Goal: Task Accomplishment & Management: Use online tool/utility

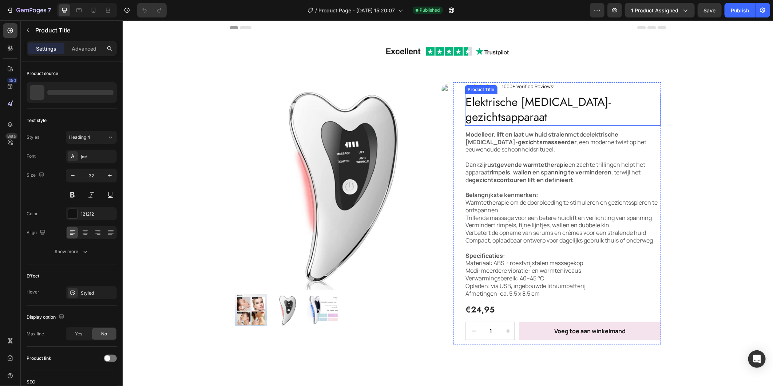
click at [472, 104] on h1 "Elektrische [MEDICAL_DATA]-gezichtsapparaat" at bounding box center [563, 110] width 196 height 32
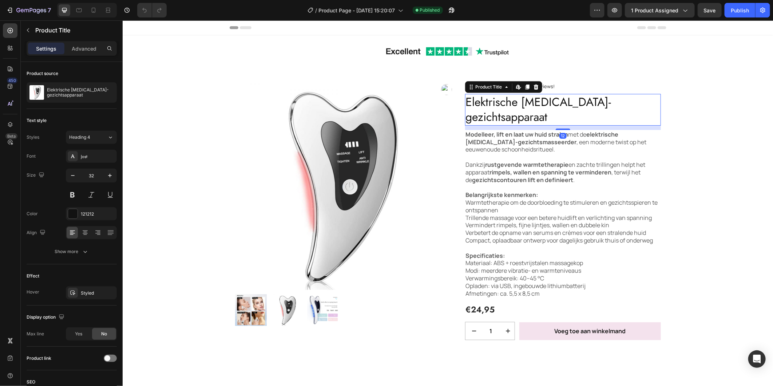
click at [466, 104] on h1 "Elektrische [MEDICAL_DATA]-gezichtsapparaat" at bounding box center [563, 110] width 196 height 32
click at [465, 104] on h1 "Elektrische Gua Sha-gezichtsapparaat" at bounding box center [563, 110] width 196 height 32
click at [465, 106] on h1 "Elektrische Gua Sha-gezichtsapparaat" at bounding box center [563, 110] width 196 height 32
click at [517, 102] on h1 "Elektrische Gua Sha-gezichtsapparaat" at bounding box center [563, 110] width 196 height 32
click at [520, 104] on h1 "Elektrische Gua Sha-gezichtsapparaat" at bounding box center [563, 110] width 196 height 32
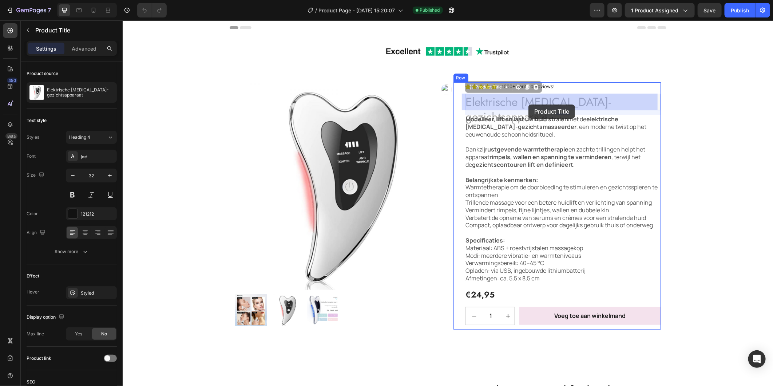
drag, startPoint x: 520, startPoint y: 104, endPoint x: 526, endPoint y: 104, distance: 6.2
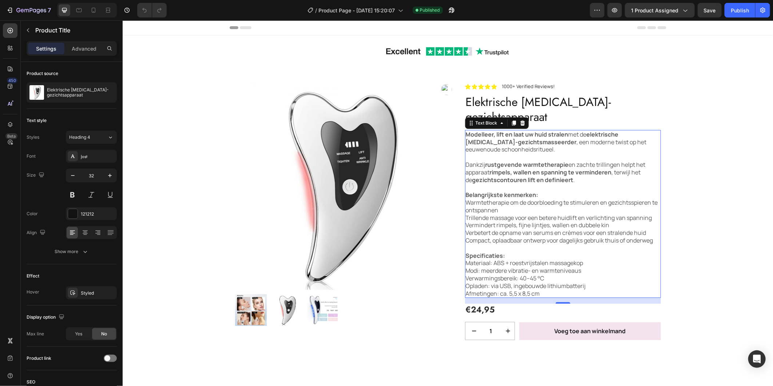
click at [594, 130] on strong "elektrische Gua Sha-gezichtsmasseerder" at bounding box center [541, 138] width 153 height 16
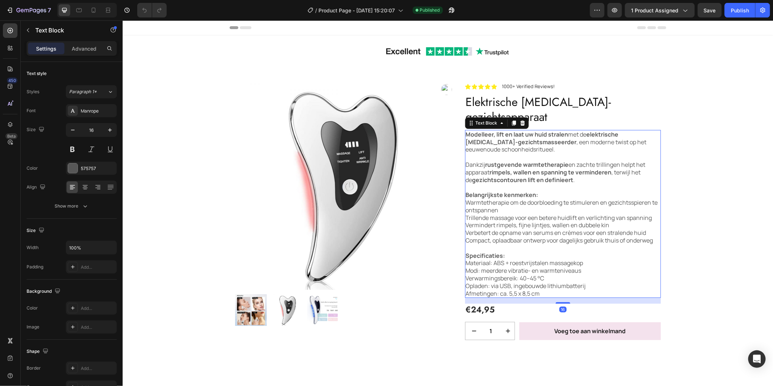
click at [586, 130] on strong "elektrische Gua Sha-gezichtsmasseerder" at bounding box center [541, 138] width 153 height 16
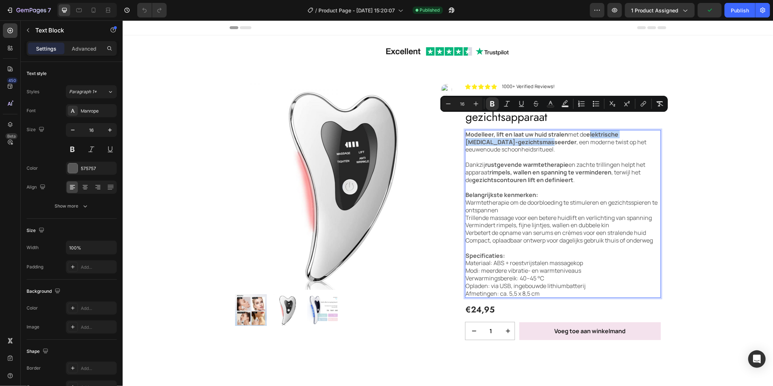
drag, startPoint x: 588, startPoint y: 121, endPoint x: 520, endPoint y: 127, distance: 68.3
click at [520, 130] on p "Modelleer, lift en laat uw huid stralen met de elektrische Gua Sha-gezichtsmass…" at bounding box center [562, 141] width 194 height 23
drag, startPoint x: 520, startPoint y: 127, endPoint x: 591, endPoint y: 120, distance: 71.3
click at [592, 130] on strong "elektrische Gua Sha-gezichtsmasseerder" at bounding box center [541, 138] width 153 height 16
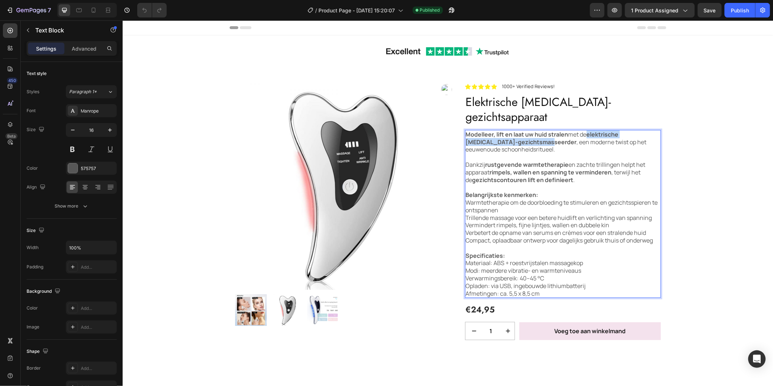
drag, startPoint x: 587, startPoint y: 120, endPoint x: 519, endPoint y: 128, distance: 67.8
click at [519, 130] on strong "elektrische Gua Sha-gezichtsmasseerder" at bounding box center [541, 138] width 153 height 16
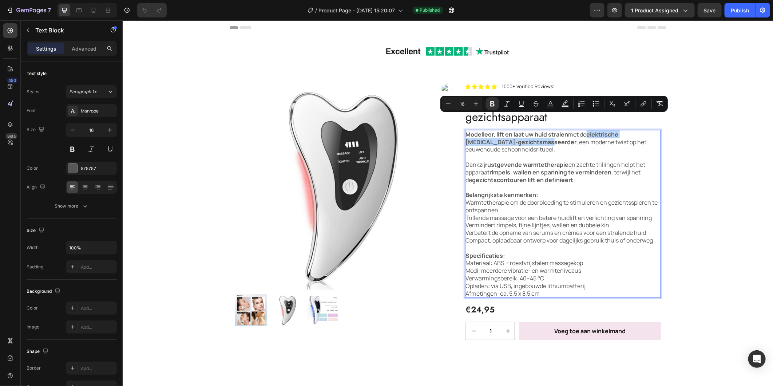
copy strong "elektrische Gua Sha-gezichtsmasseerder"
click at [11, 12] on icon "button" at bounding box center [9, 10] width 7 height 7
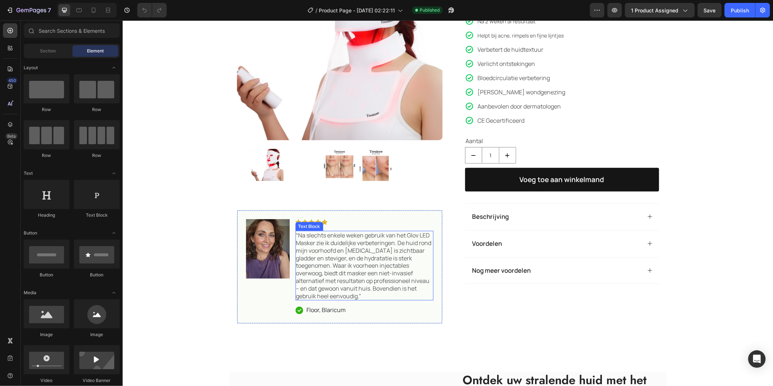
scroll to position [162, 0]
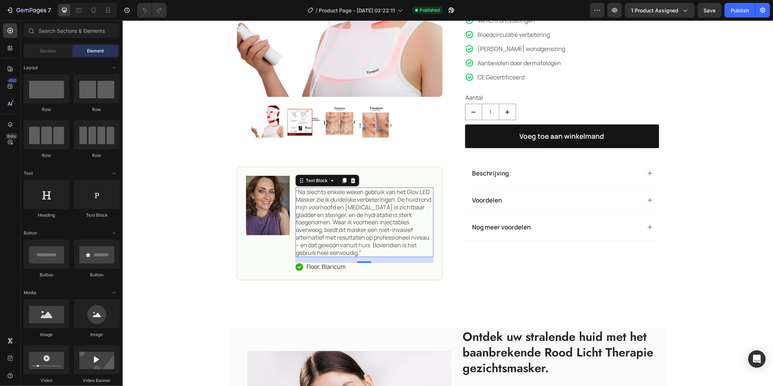
click at [344, 192] on p "“Na slechts enkele weken gebruik van het Glov LED Masker zie ik duidelijke verb…" at bounding box center [364, 222] width 136 height 68
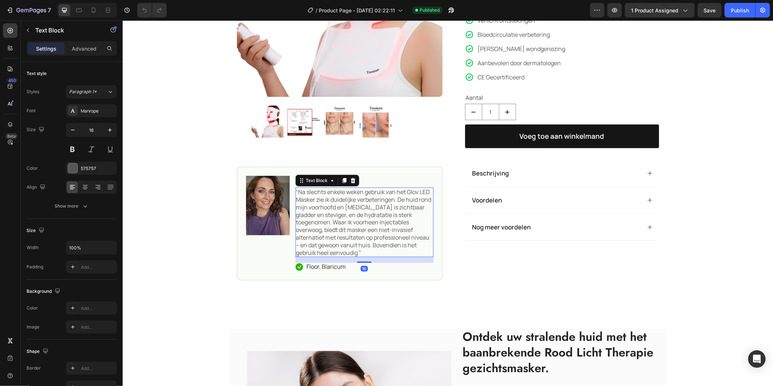
click at [414, 191] on p "“Na slechts enkele weken gebruik van het Glov LED Masker zie ik duidelijke verb…" at bounding box center [364, 222] width 136 height 68
click at [417, 193] on p "“Na slechts enkele weken gebruik van het Glov LED Masker zie ik duidelijke verb…" at bounding box center [364, 222] width 136 height 68
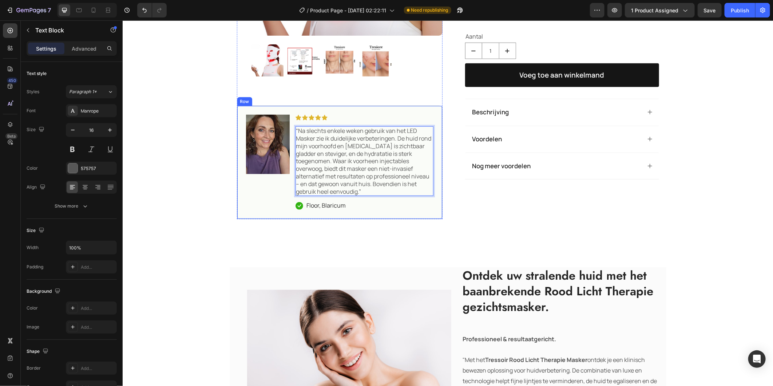
scroll to position [242, 0]
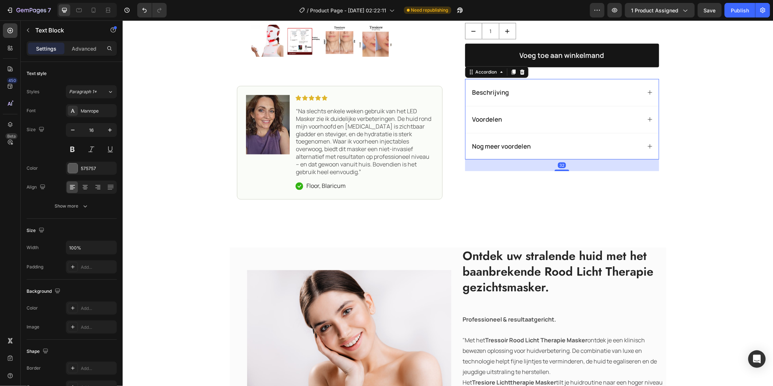
click at [528, 103] on div "Beschrijving" at bounding box center [561, 92] width 193 height 27
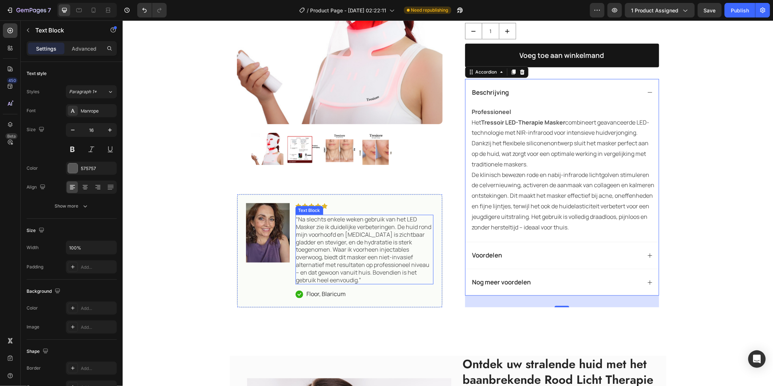
click at [404, 227] on p "“Na slechts enkele weken gebruik van het LED Masker zie ik duidelijke verbeteri…" at bounding box center [364, 249] width 136 height 68
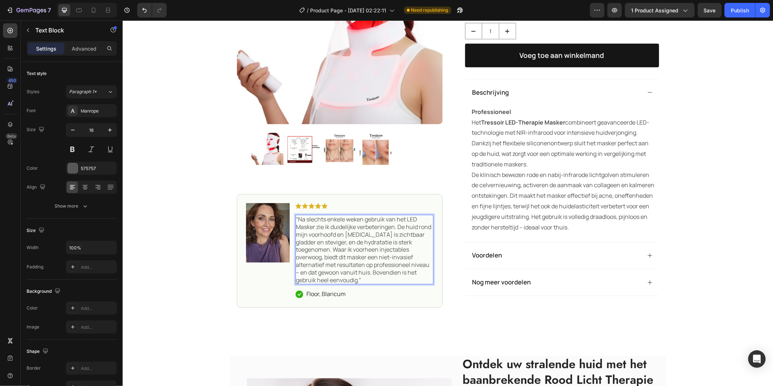
click at [416, 227] on p "“Na slechts enkele weken gebruik van het LED Masker zie ik duidelijke verbeteri…" at bounding box center [364, 249] width 136 height 68
click at [296, 236] on p "“Na slechts enkele weken gebruik van het Tresiore Masker zie ik duidelijke verb…" at bounding box center [364, 249] width 136 height 68
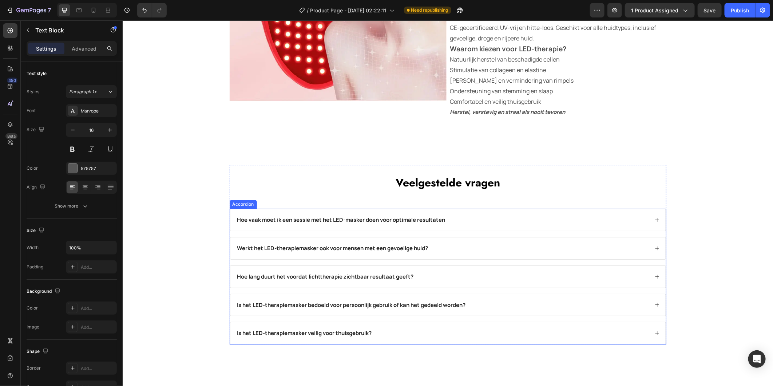
scroll to position [1496, 0]
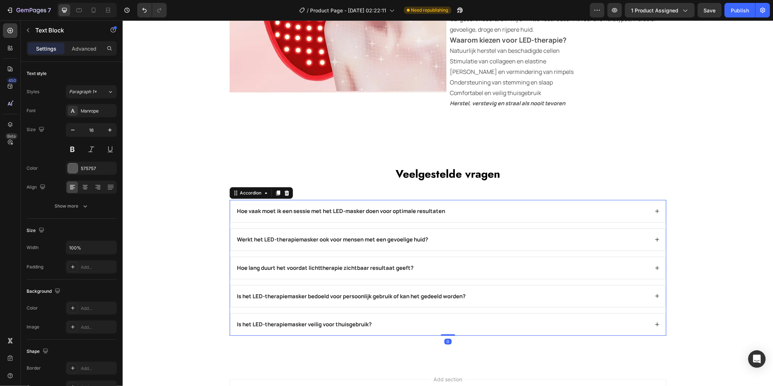
click at [490, 215] on div "Hoe vaak moet ik een sessie met het LED-masker doen voor optimale resultaten" at bounding box center [442, 211] width 413 height 10
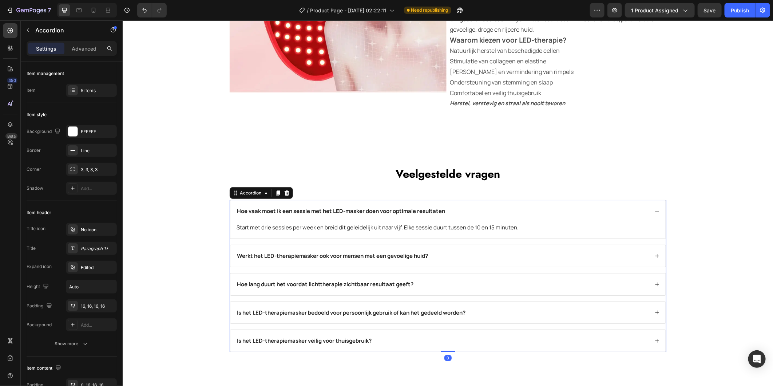
click at [485, 257] on div "Werkt het LED-therapiemasker ook voor mensen met een gevoelige huid?" at bounding box center [442, 255] width 413 height 10
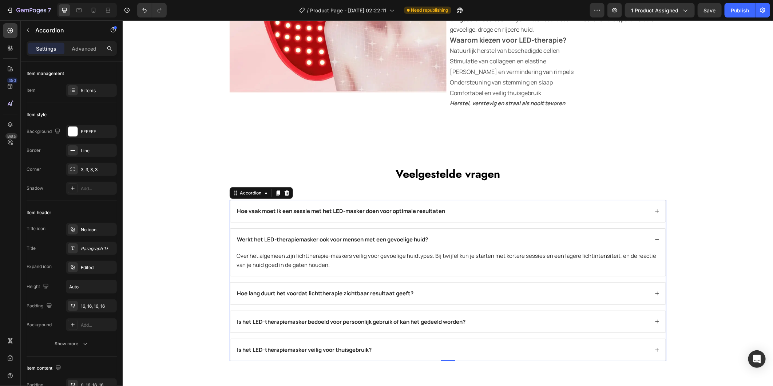
click at [479, 286] on div "Hoe lang duurt het voordat lichttherapie zichtbaar resultaat geeft?" at bounding box center [447, 293] width 435 height 22
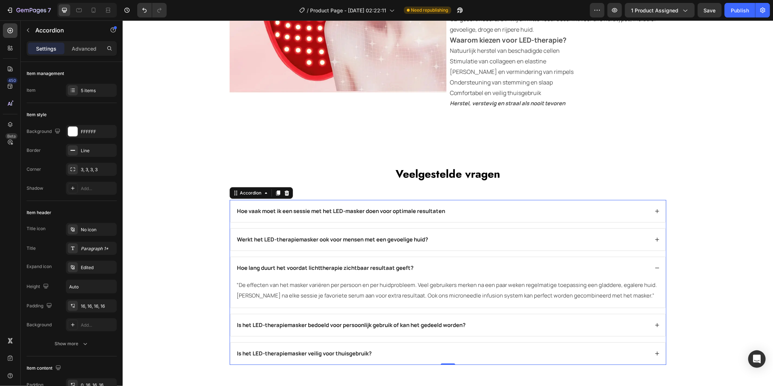
click at [475, 324] on div "Is het LED-therapiemasker bedoeld voor persoonlijk gebruik of kan het gedeeld w…" at bounding box center [442, 324] width 413 height 10
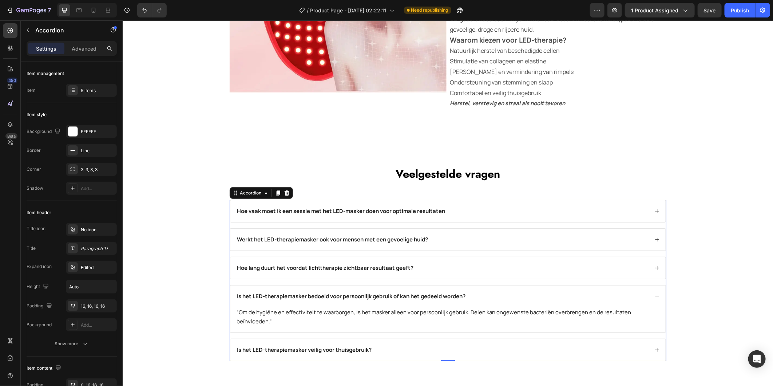
click at [468, 340] on div "Is het LED-therapiemasker veilig voor thuisgebruik?" at bounding box center [447, 349] width 435 height 22
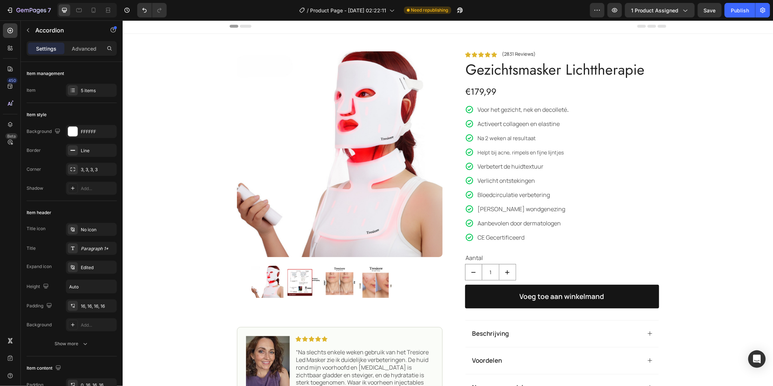
scroll to position [0, 0]
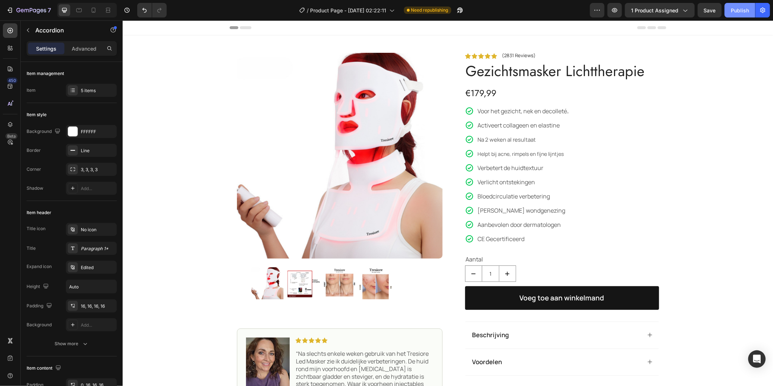
click at [736, 10] on div "Publish" at bounding box center [740, 11] width 18 height 8
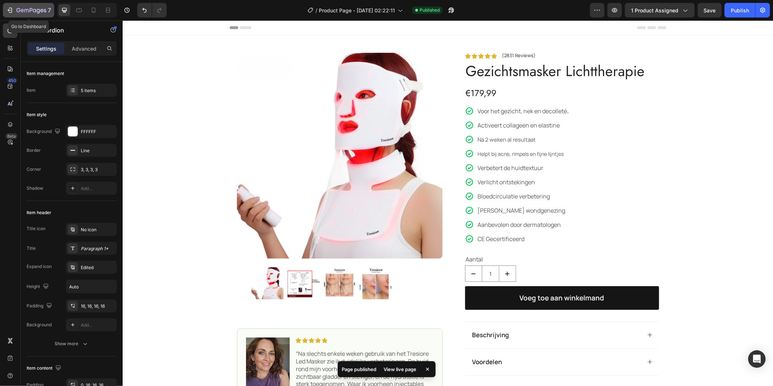
click at [8, 9] on icon "button" at bounding box center [9, 10] width 3 height 2
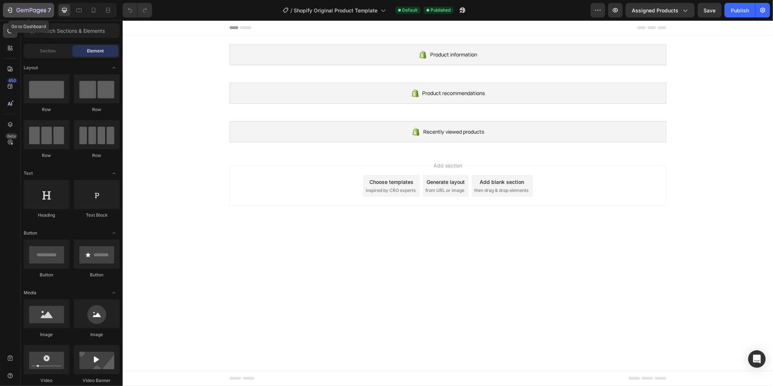
click at [13, 8] on icon "button" at bounding box center [9, 10] width 7 height 7
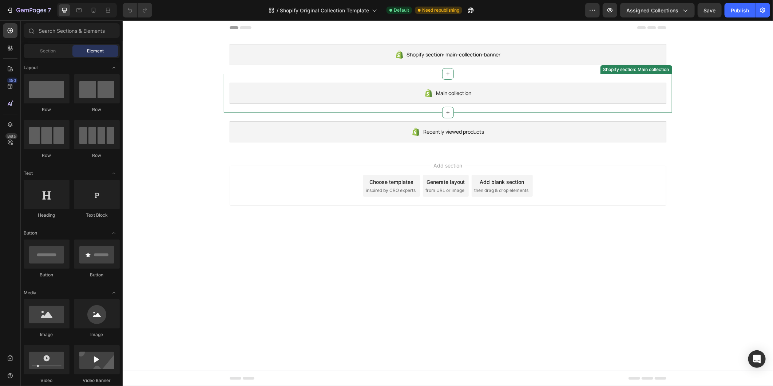
click at [332, 95] on div "Main collection" at bounding box center [447, 92] width 437 height 21
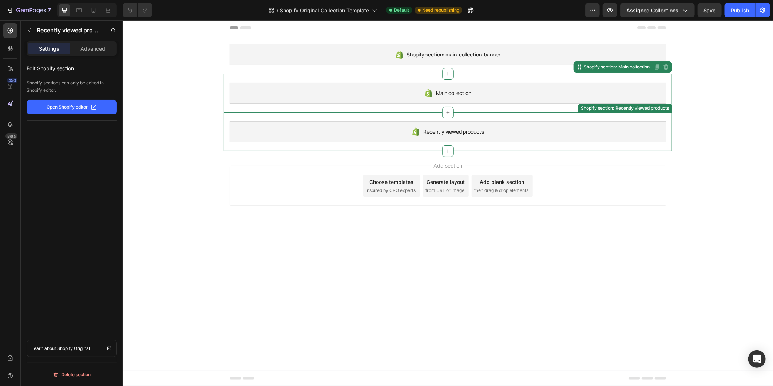
click at [318, 127] on div "Recently viewed products" at bounding box center [447, 131] width 437 height 21
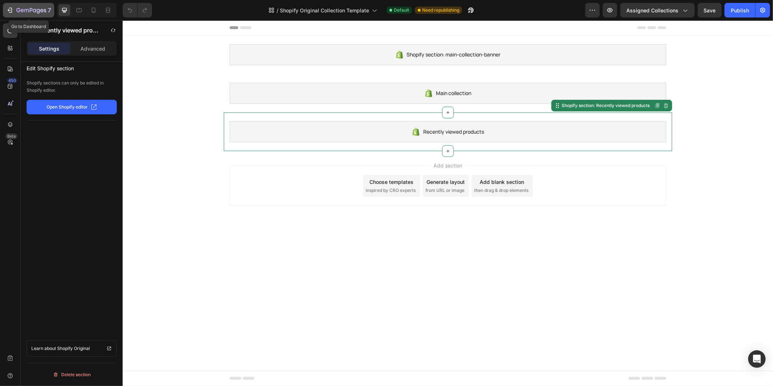
click at [9, 8] on icon "button" at bounding box center [10, 10] width 3 height 5
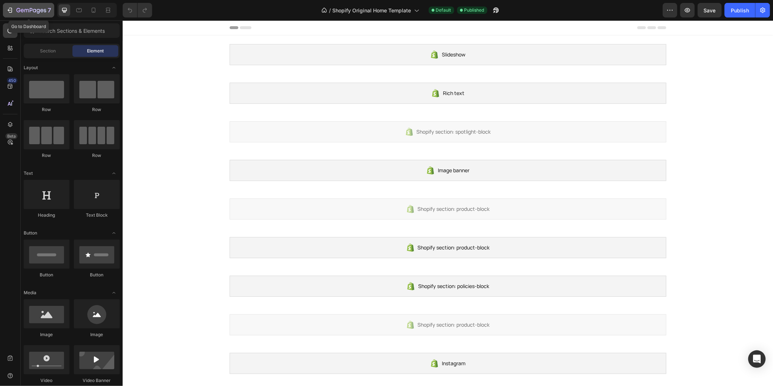
click at [10, 7] on icon "button" at bounding box center [9, 10] width 7 height 7
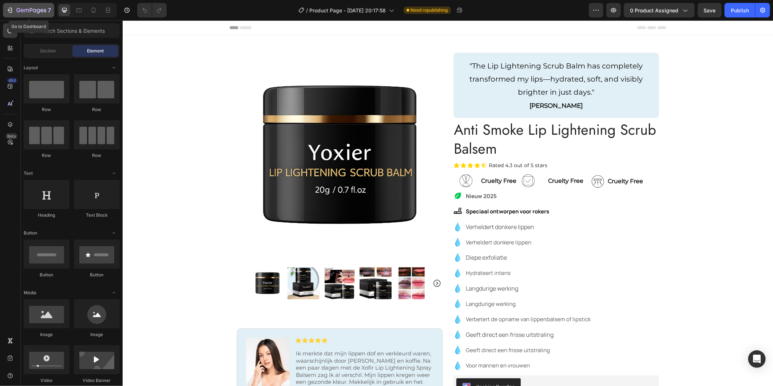
click at [5, 9] on button "7" at bounding box center [28, 10] width 51 height 15
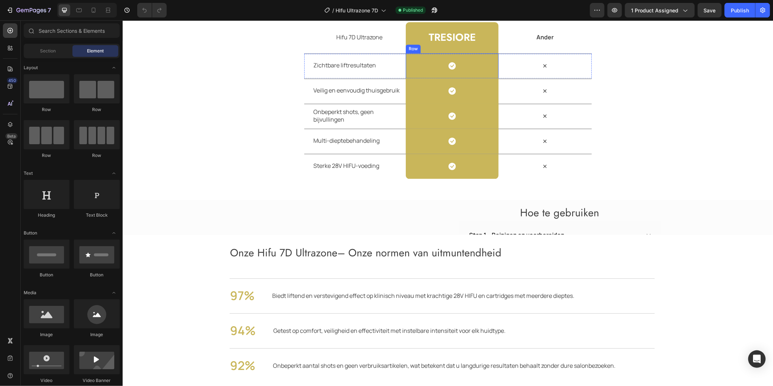
scroll to position [970, 0]
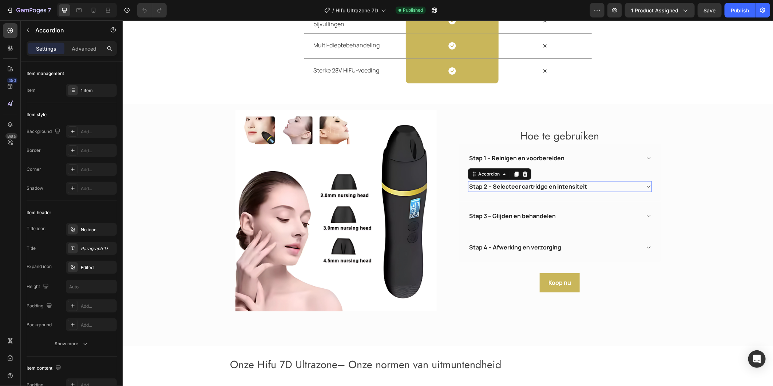
click at [645, 183] on icon at bounding box center [647, 186] width 5 height 6
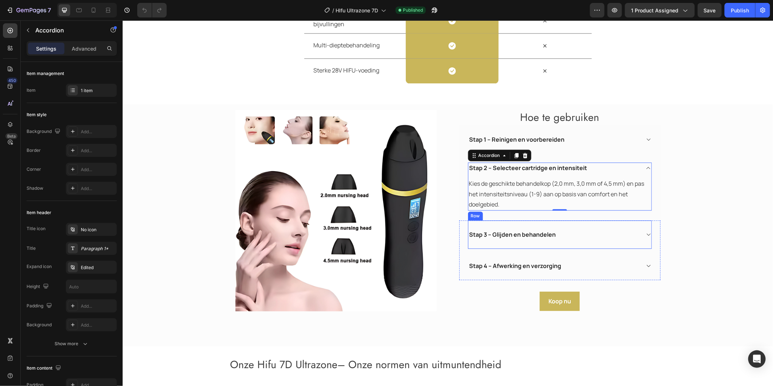
click at [639, 223] on div "Stap 3 – Glijden en behandelen Accordion Row" at bounding box center [560, 234] width 184 height 28
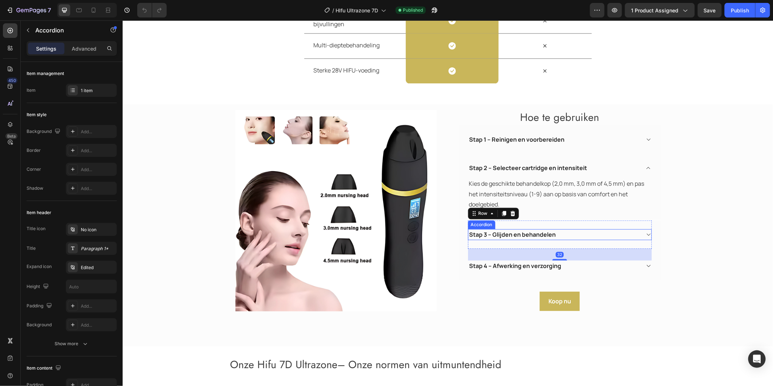
click at [641, 234] on div "Stap 3 – Glijden en behandelen" at bounding box center [559, 233] width 183 height 11
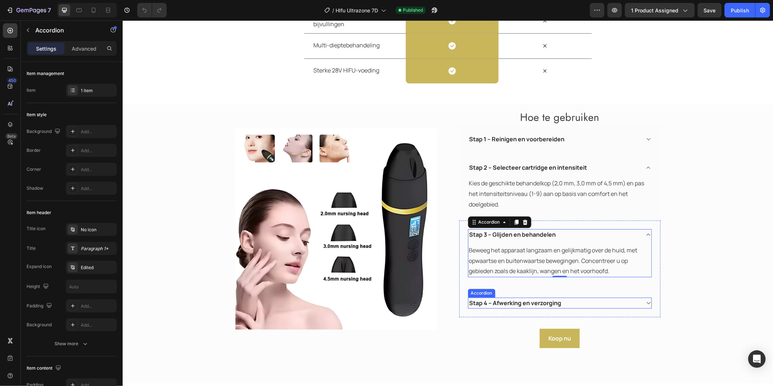
click at [645, 302] on icon at bounding box center [647, 302] width 5 height 6
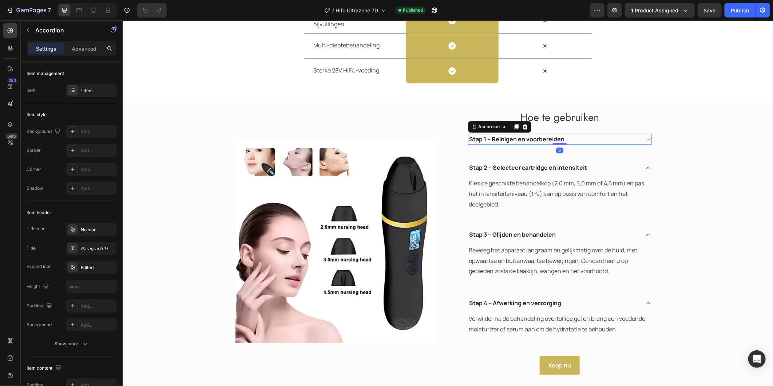
click at [645, 136] on icon at bounding box center [647, 139] width 5 height 6
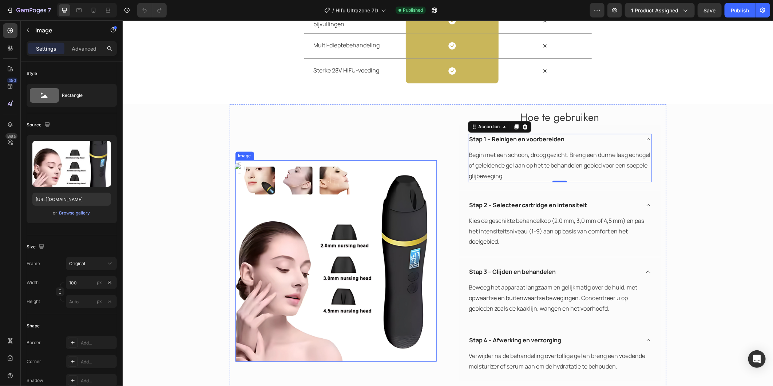
click at [295, 182] on img at bounding box center [335, 260] width 201 height 201
click at [323, 183] on img at bounding box center [335, 260] width 201 height 201
click at [645, 139] on icon at bounding box center [647, 139] width 5 height 6
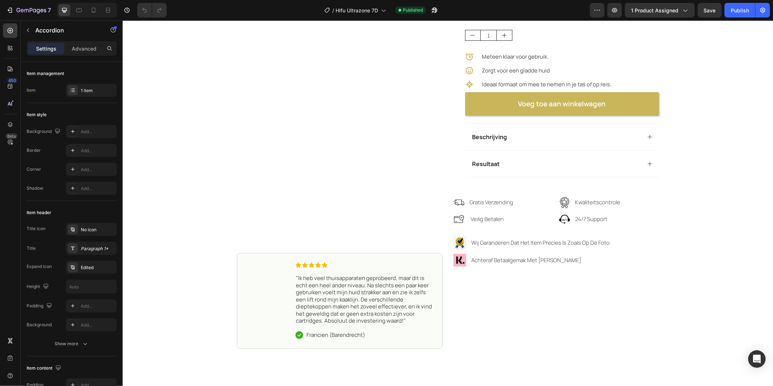
scroll to position [0, 0]
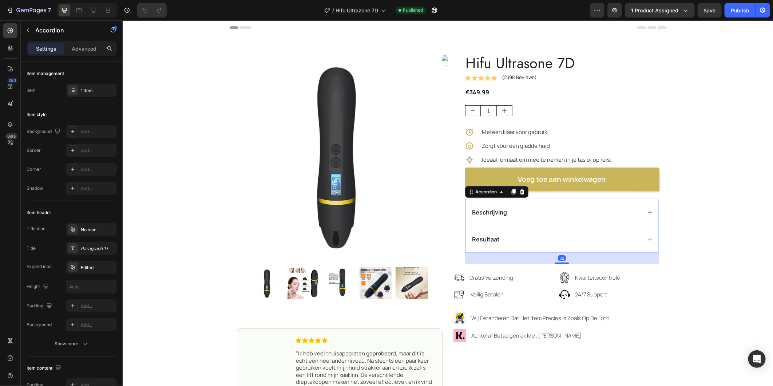
click at [599, 232] on div "Resultaat" at bounding box center [561, 238] width 193 height 27
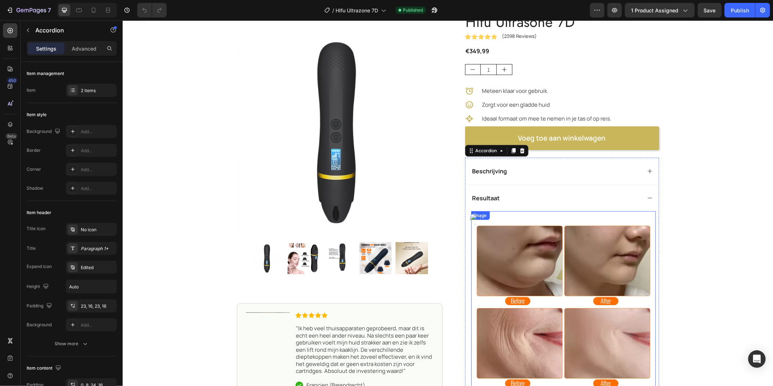
scroll to position [40, 0]
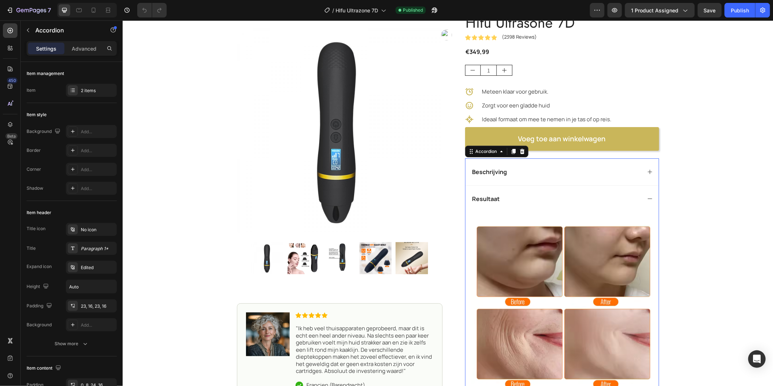
click at [642, 171] on div "Beschrijving" at bounding box center [561, 171] width 193 height 27
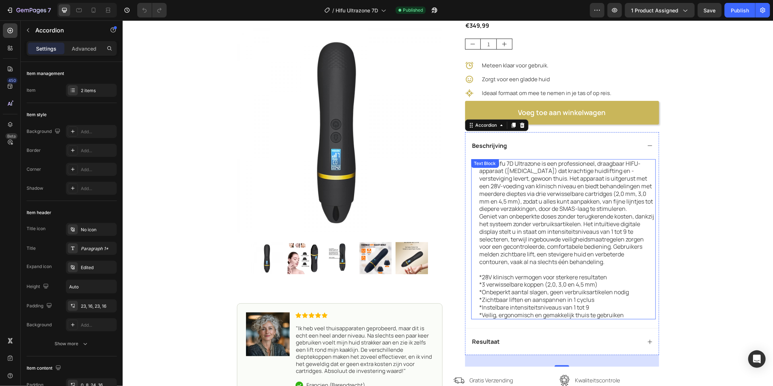
scroll to position [81, 0]
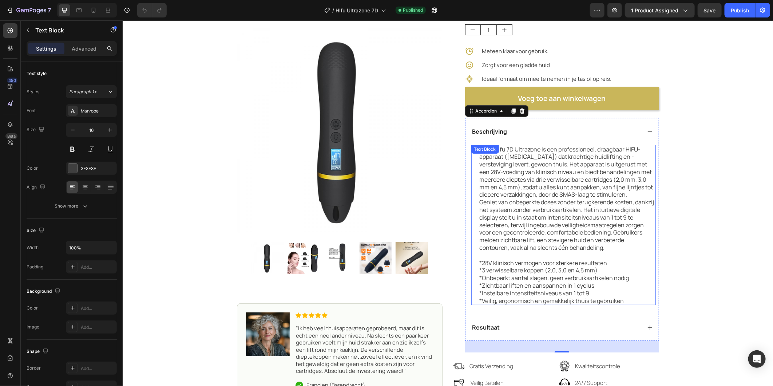
click at [630, 304] on p "*Veilig, ergonomisch en gemakkelijk thuis te gebruiken" at bounding box center [566, 301] width 175 height 8
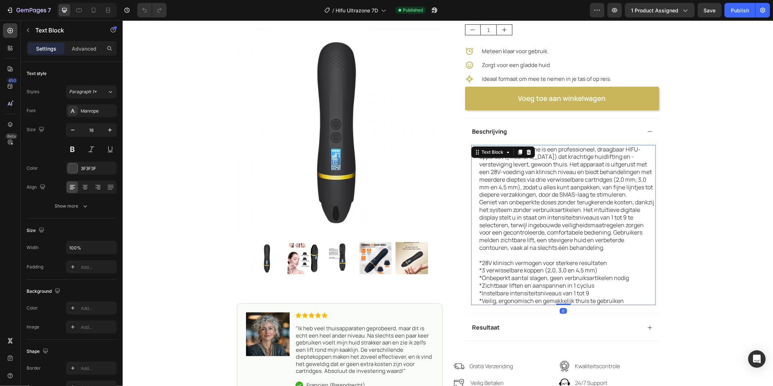
click at [628, 304] on p "*Veilig, ergonomisch en gemakkelijk thuis te gebruiken" at bounding box center [566, 301] width 175 height 8
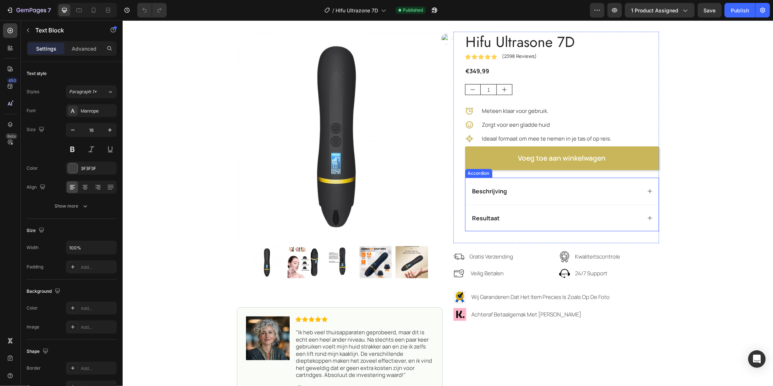
scroll to position [40, 0]
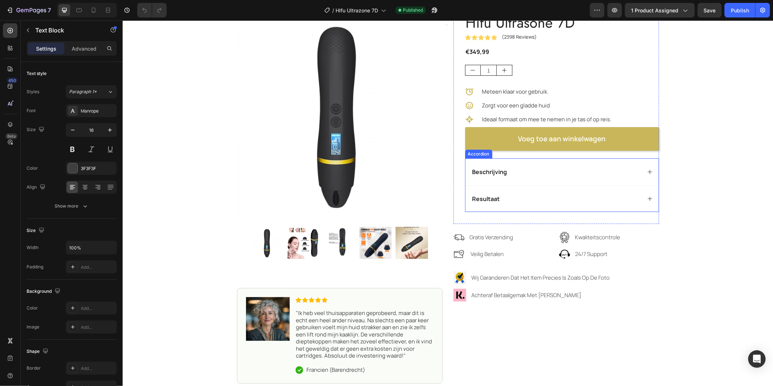
click at [591, 193] on div "Resultaat" at bounding box center [561, 198] width 193 height 27
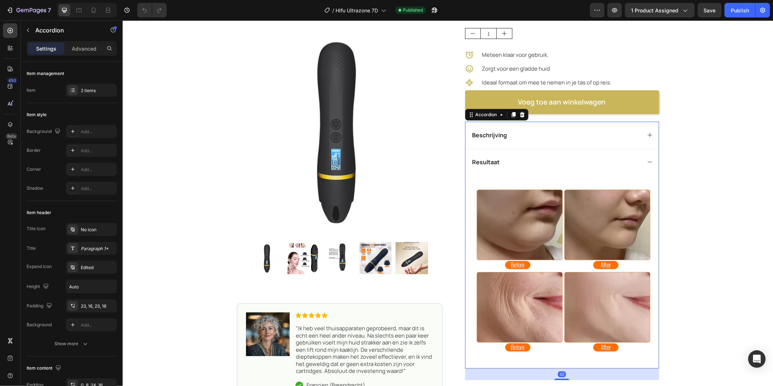
scroll to position [121, 0]
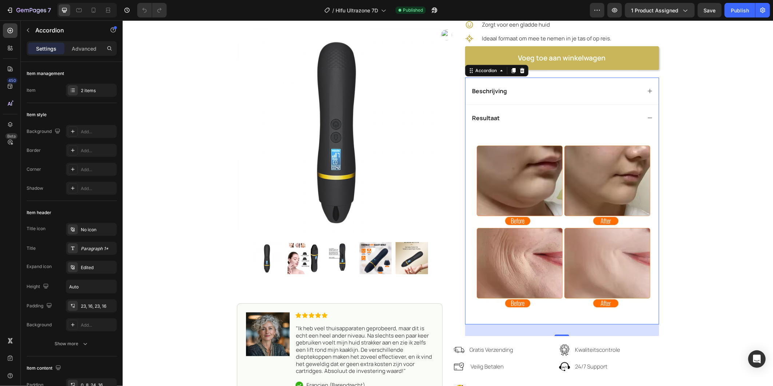
click at [647, 89] on icon at bounding box center [650, 91] width 6 height 6
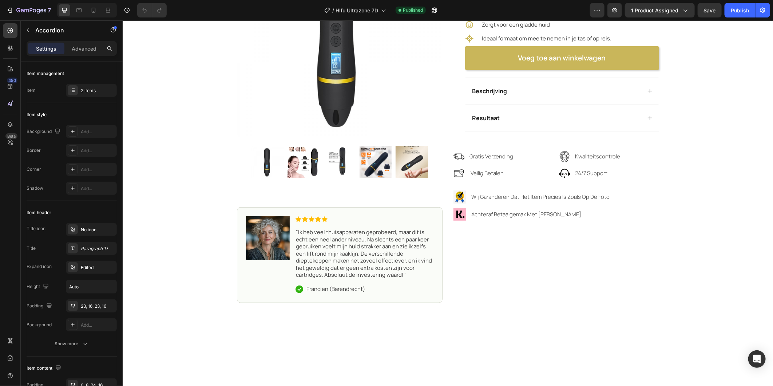
scroll to position [0, 0]
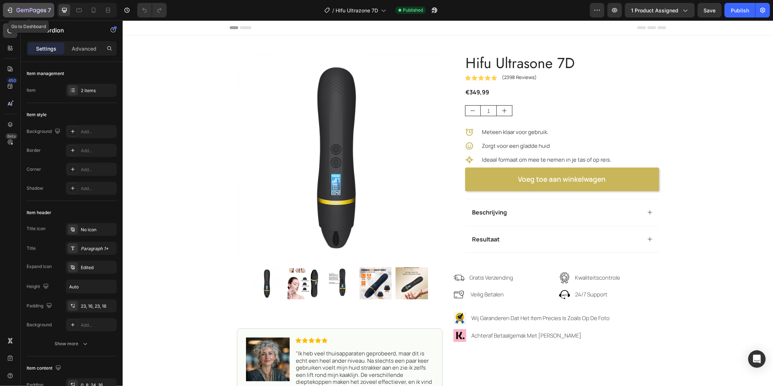
click at [10, 8] on icon "button" at bounding box center [10, 10] width 3 height 5
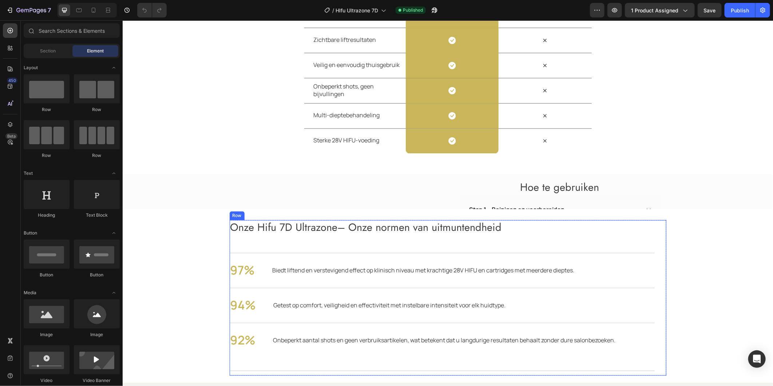
scroll to position [889, 0]
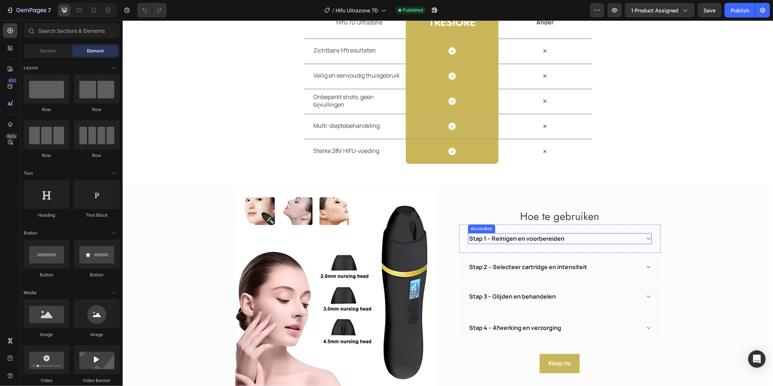
click at [641, 238] on div "Stap 1 – Reinigen en voorbereiden" at bounding box center [559, 238] width 183 height 11
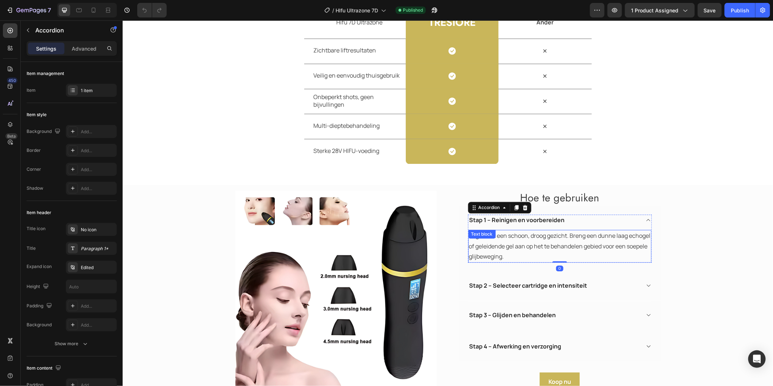
click at [566, 253] on p "Begin met een schoon, droog gezicht. Breng een dunne laag echogel of geleidende…" at bounding box center [560, 245] width 182 height 31
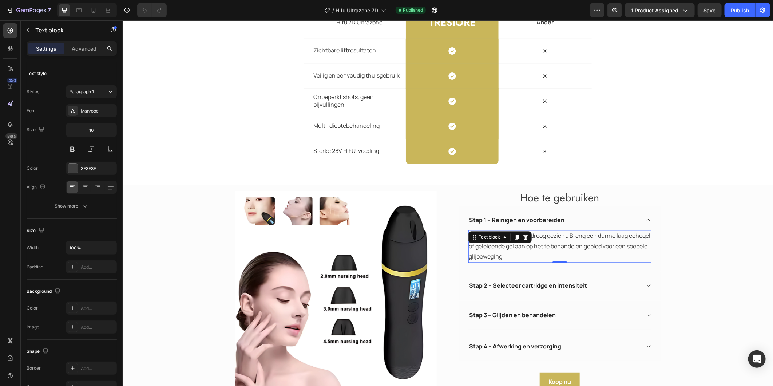
click at [544, 261] on p "Begin met een schoon, droog gezicht. Breng een dunne laag echogel of geleidende…" at bounding box center [560, 245] width 182 height 31
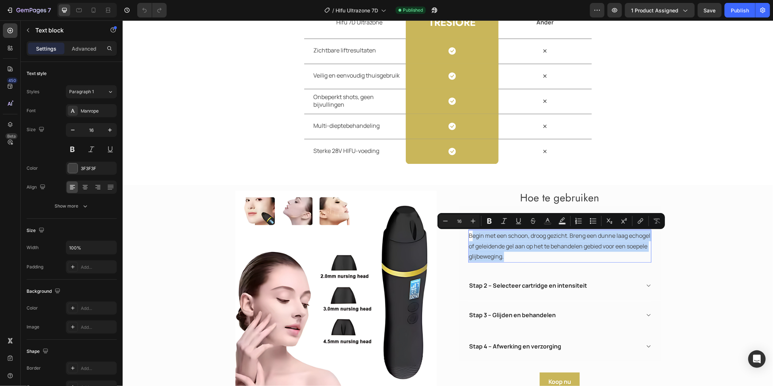
drag, startPoint x: 542, startPoint y: 258, endPoint x: 465, endPoint y: 235, distance: 80.5
click at [469, 235] on p "Begin met een schoon, droog gezicht. Breng een dunne laag echogel of geleidende…" at bounding box center [560, 245] width 182 height 31
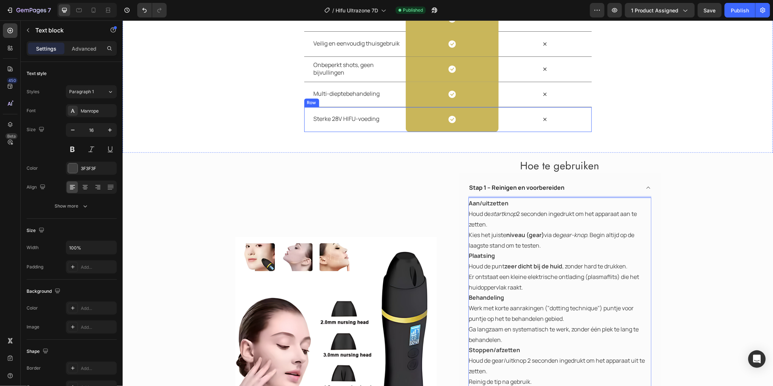
scroll to position [929, 0]
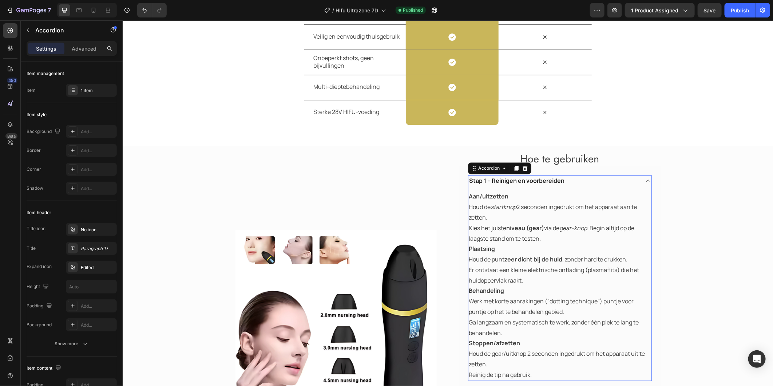
click at [567, 180] on div "Stap 1 – Reinigen en voorbereiden" at bounding box center [553, 180] width 171 height 11
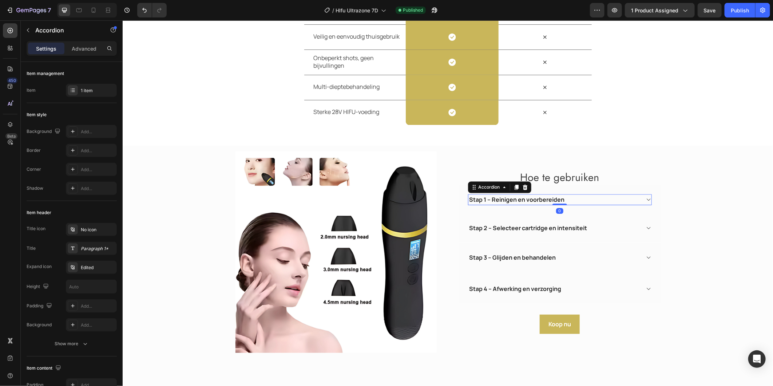
click at [569, 198] on div "Stap 1 – Reinigen en voorbereiden" at bounding box center [553, 199] width 171 height 11
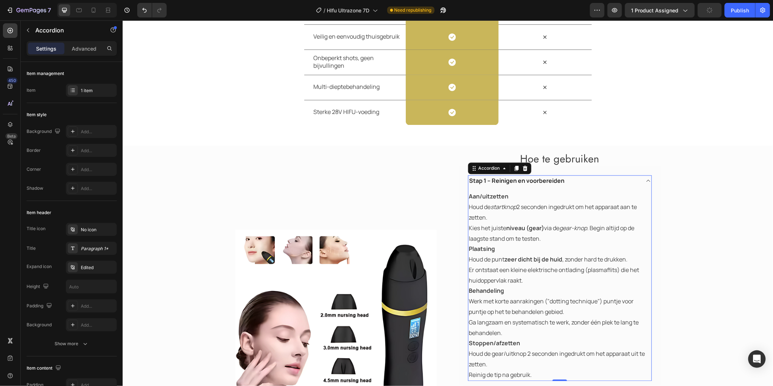
click at [569, 182] on div "Stap 1 – Reinigen en voorbereiden" at bounding box center [553, 180] width 171 height 11
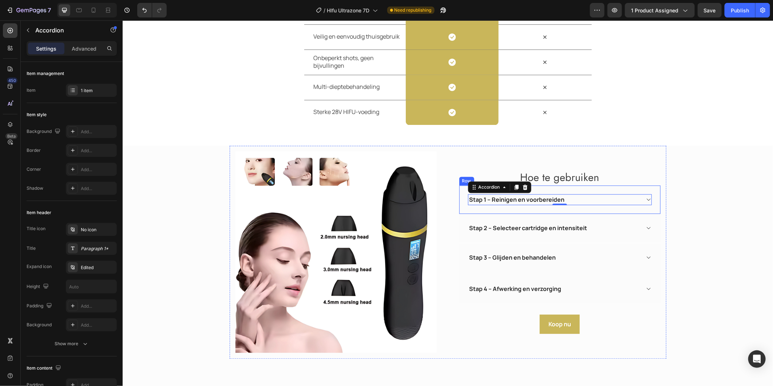
click at [652, 207] on div "Stap 1 – Reinigen en voorbereiden Accordion 0 Row" at bounding box center [559, 199] width 201 height 28
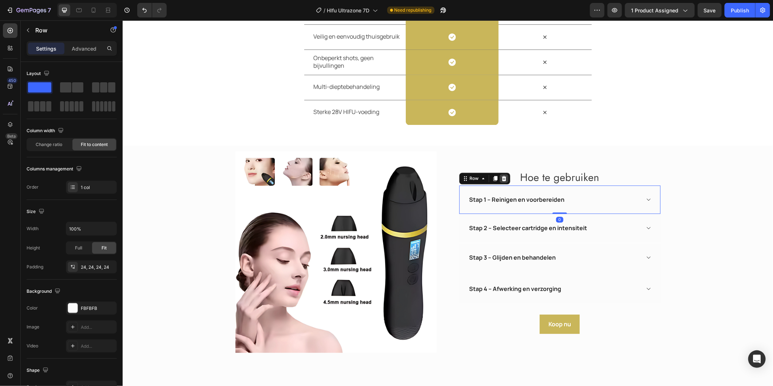
click at [503, 175] on div at bounding box center [503, 178] width 9 height 9
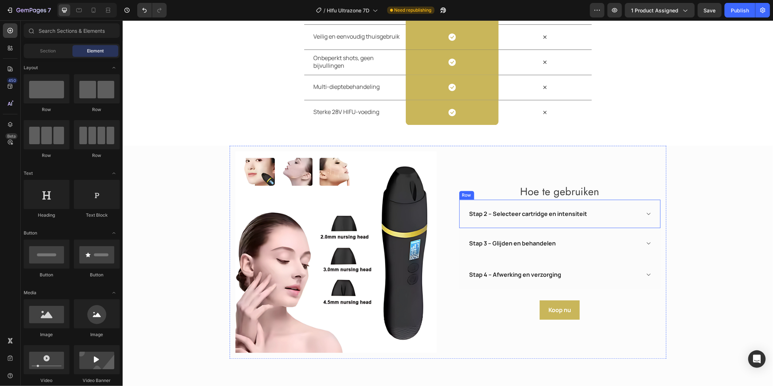
click at [652, 222] on div "Stap 2 – Selecteer cartridge en intensiteit Accordion Row" at bounding box center [559, 213] width 201 height 28
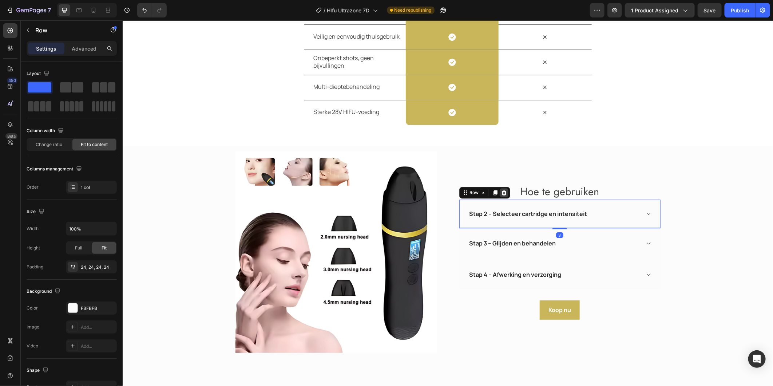
click at [501, 193] on icon at bounding box center [504, 192] width 6 height 6
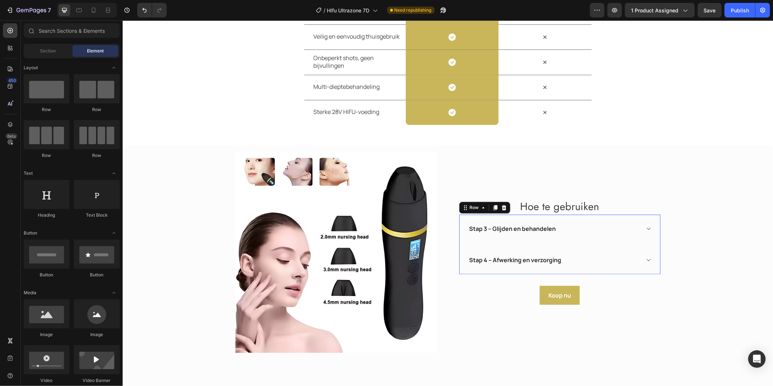
click at [649, 235] on div "Stap 3 – Glijden en behandelen Accordion Row Stap 4 – Afwerking en verzorging A…" at bounding box center [559, 244] width 201 height 60
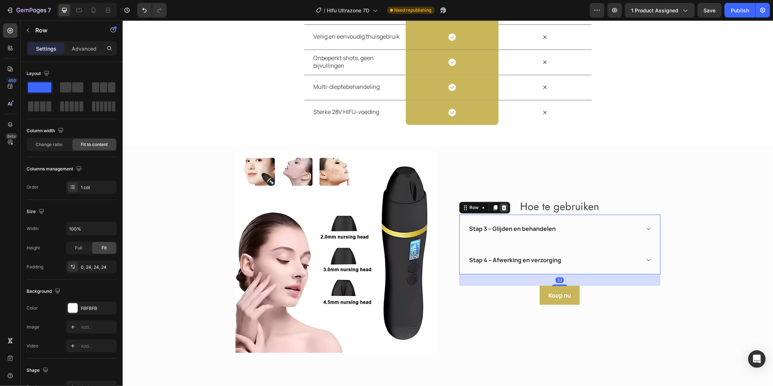
click at [501, 206] on icon at bounding box center [504, 207] width 6 height 6
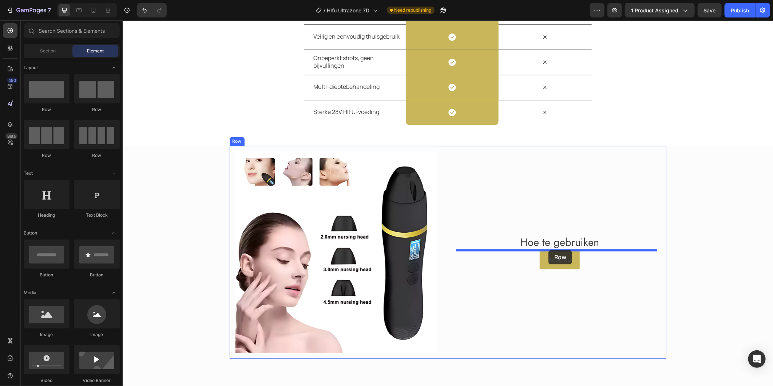
drag, startPoint x: 179, startPoint y: 118, endPoint x: 548, endPoint y: 249, distance: 392.1
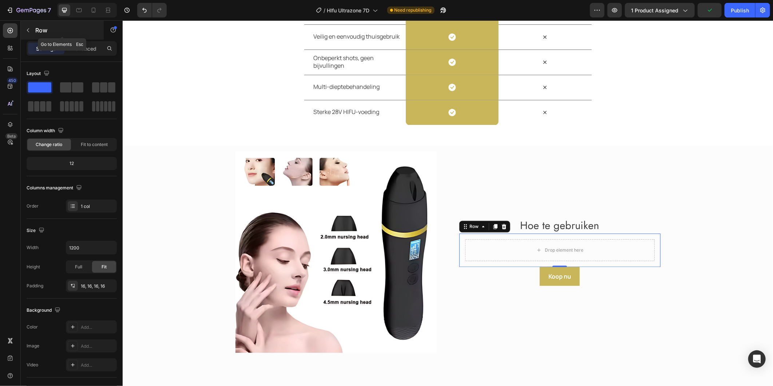
click at [24, 28] on button "button" at bounding box center [28, 30] width 12 height 12
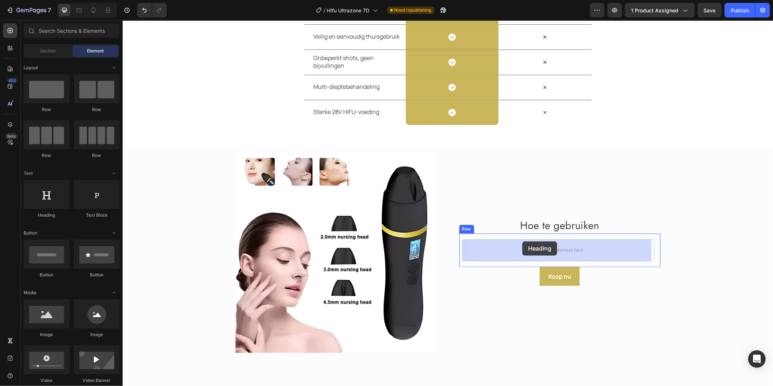
drag, startPoint x: 179, startPoint y: 208, endPoint x: 522, endPoint y: 241, distance: 344.7
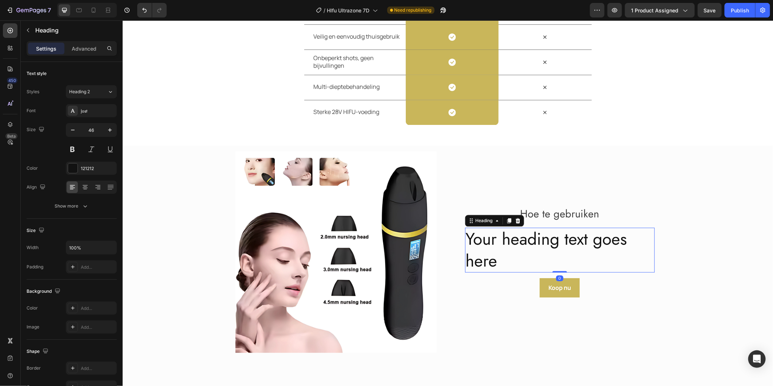
click at [510, 257] on h2 "Your heading text goes here" at bounding box center [560, 249] width 190 height 45
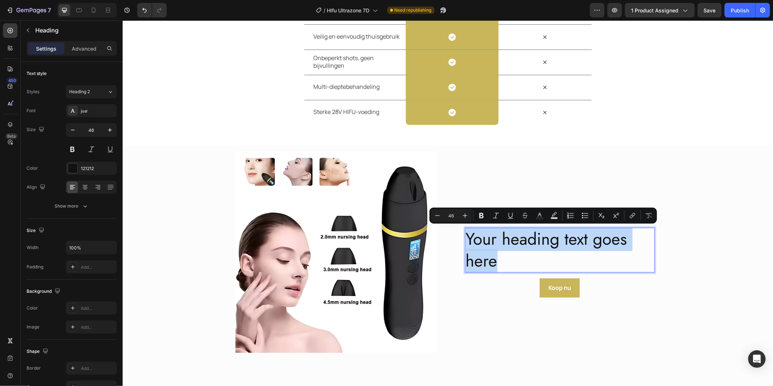
drag, startPoint x: 502, startPoint y: 261, endPoint x: 463, endPoint y: 240, distance: 43.8
click at [465, 240] on p "Your heading text goes here" at bounding box center [559, 250] width 188 height 44
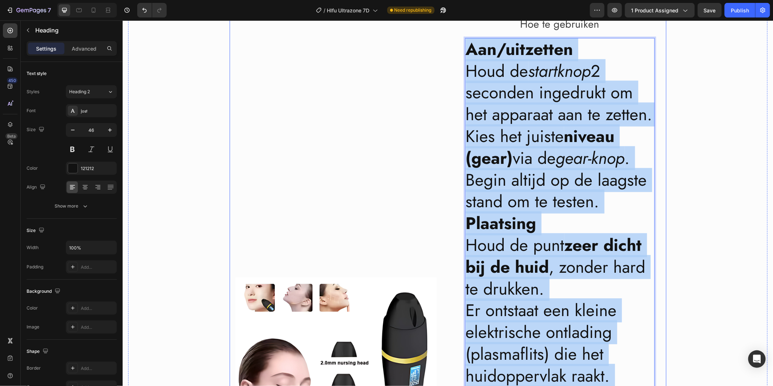
scroll to position [1062, 0]
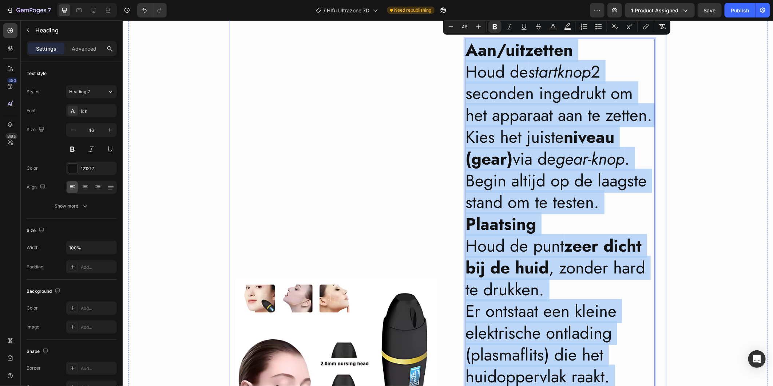
drag, startPoint x: 643, startPoint y: 285, endPoint x: 450, endPoint y: 44, distance: 307.8
click at [450, 44] on div "Image Hoe te gebruiken Heading Aan/uitzetten Houd de startknop 2 seconden inged…" at bounding box center [447, 378] width 437 height 734
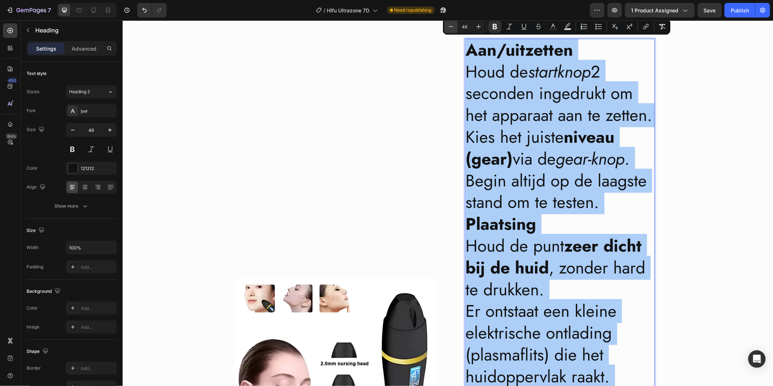
click at [448, 26] on icon "Editor contextual toolbar" at bounding box center [450, 26] width 7 height 7
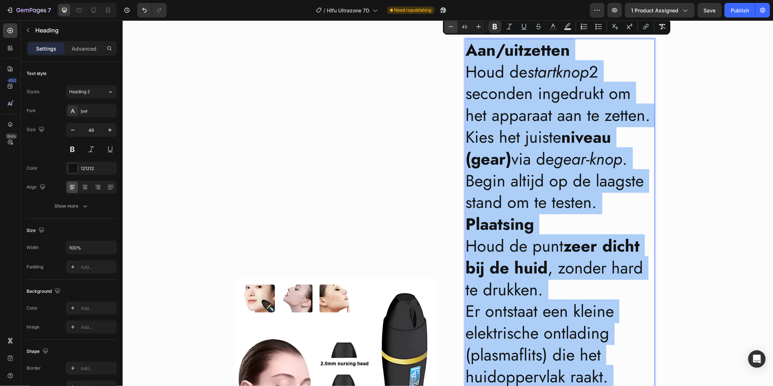
click at [448, 26] on icon "Editor contextual toolbar" at bounding box center [450, 26] width 7 height 7
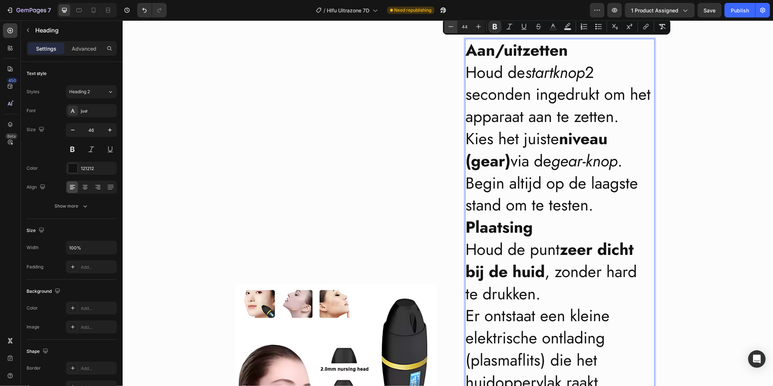
click at [448, 26] on icon "Editor contextual toolbar" at bounding box center [450, 26] width 7 height 7
type input "43"
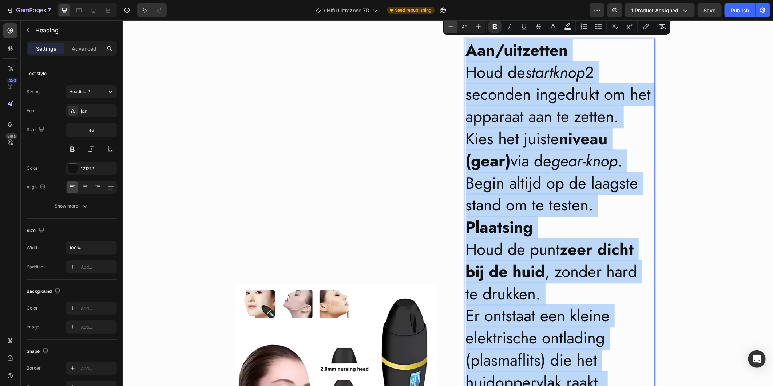
scroll to position [1057, 0]
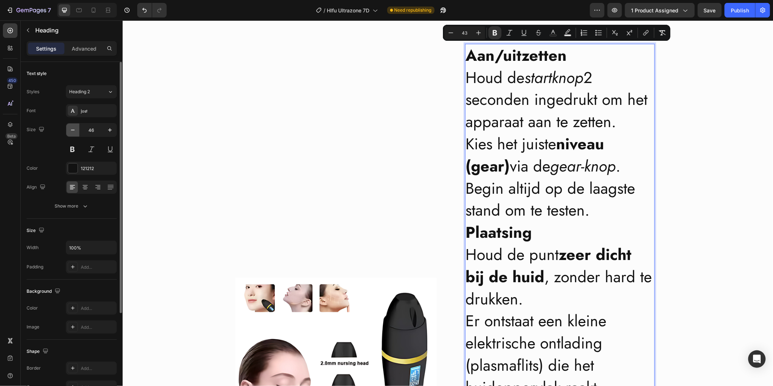
click at [71, 134] on button "button" at bounding box center [72, 129] width 13 height 13
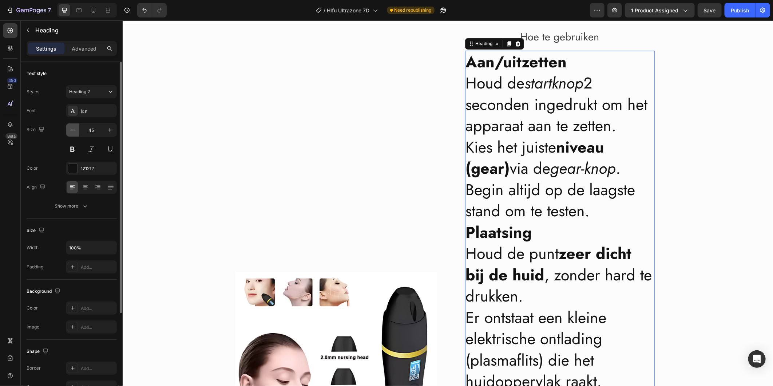
click at [71, 134] on button "button" at bounding box center [72, 129] width 13 height 13
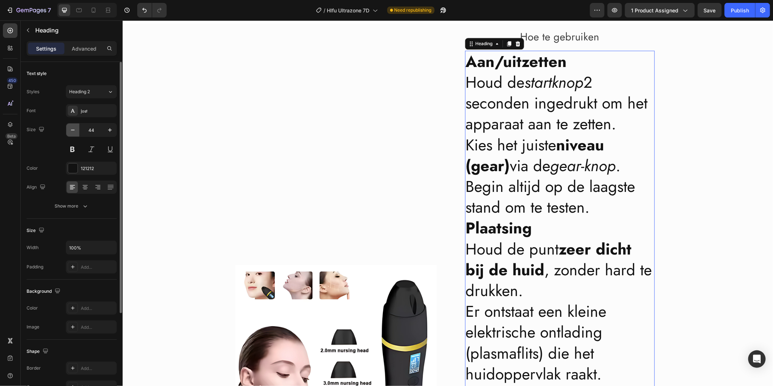
click at [71, 134] on button "button" at bounding box center [72, 129] width 13 height 13
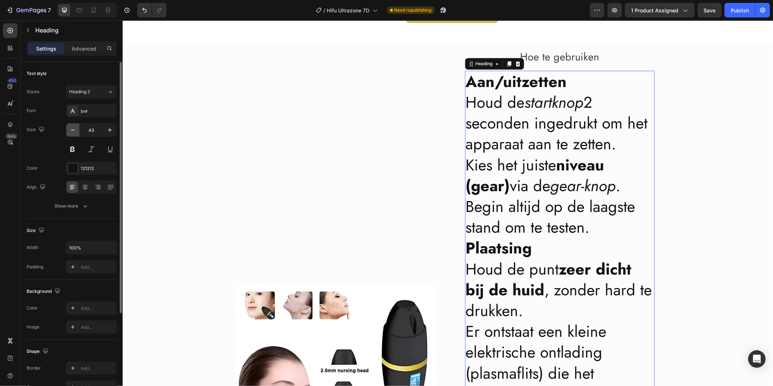
click at [71, 134] on button "button" at bounding box center [72, 129] width 13 height 13
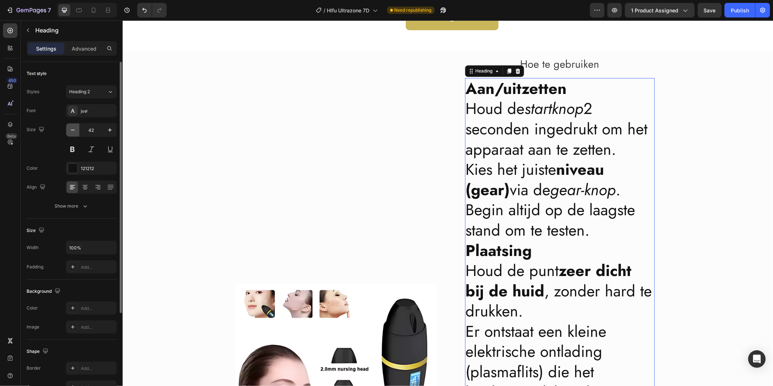
click at [71, 134] on button "button" at bounding box center [72, 129] width 13 height 13
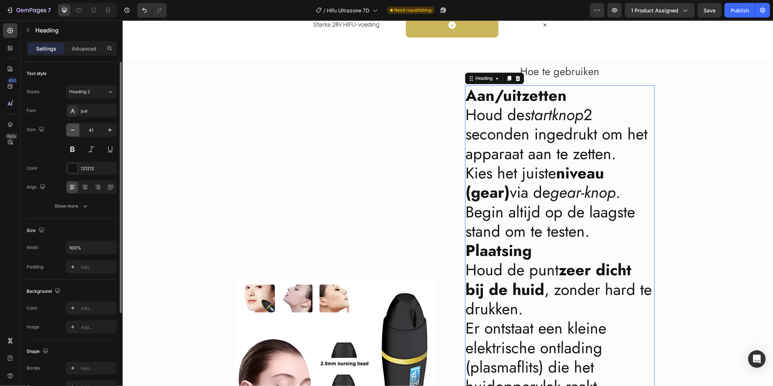
click at [71, 134] on button "button" at bounding box center [72, 129] width 13 height 13
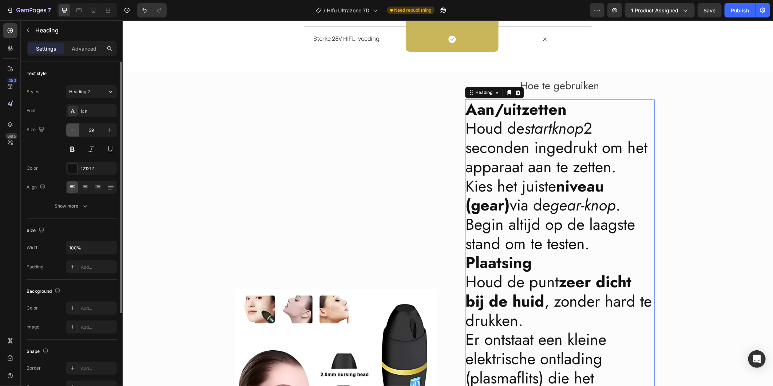
click at [71, 134] on button "button" at bounding box center [72, 129] width 13 height 13
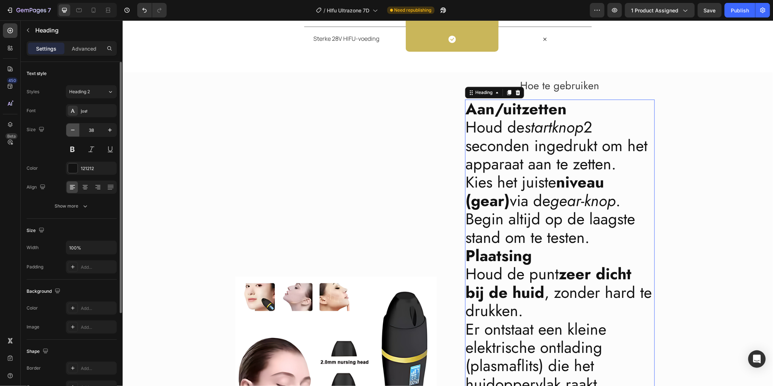
click at [71, 134] on button "button" at bounding box center [72, 129] width 13 height 13
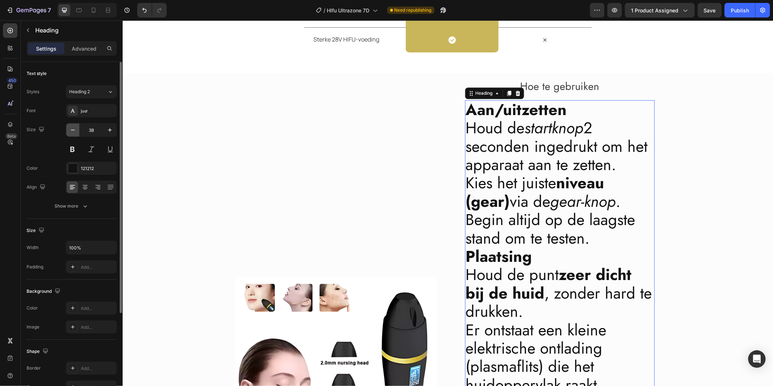
click at [71, 134] on button "button" at bounding box center [72, 129] width 13 height 13
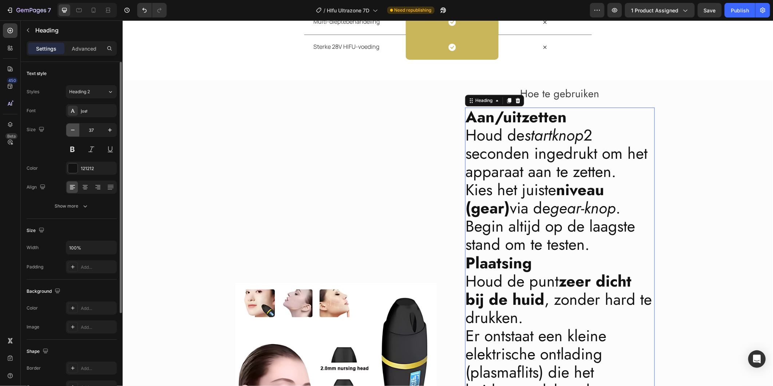
click at [71, 134] on button "button" at bounding box center [72, 129] width 13 height 13
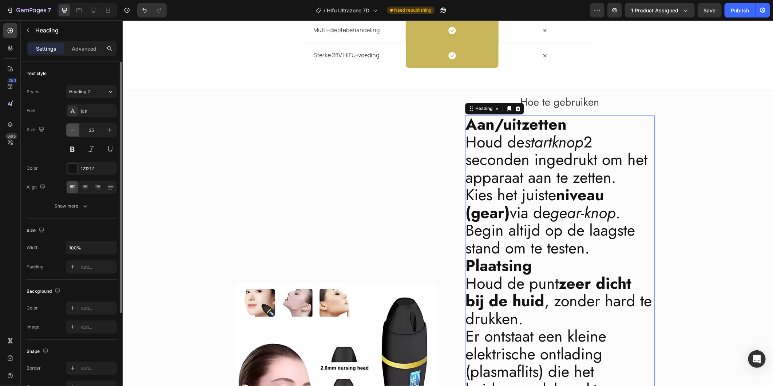
click at [71, 134] on button "button" at bounding box center [72, 129] width 13 height 13
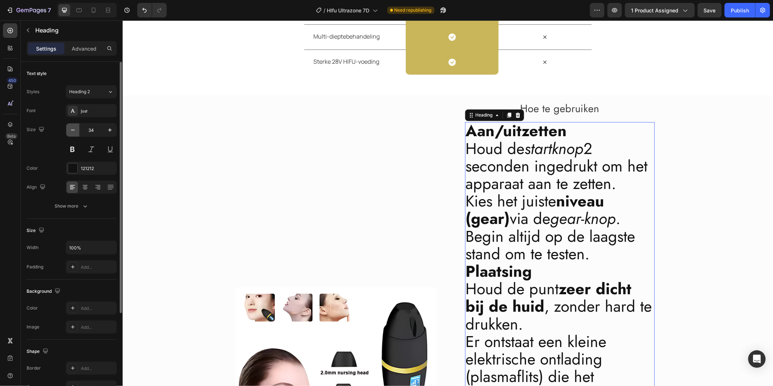
click at [71, 134] on button "button" at bounding box center [72, 129] width 13 height 13
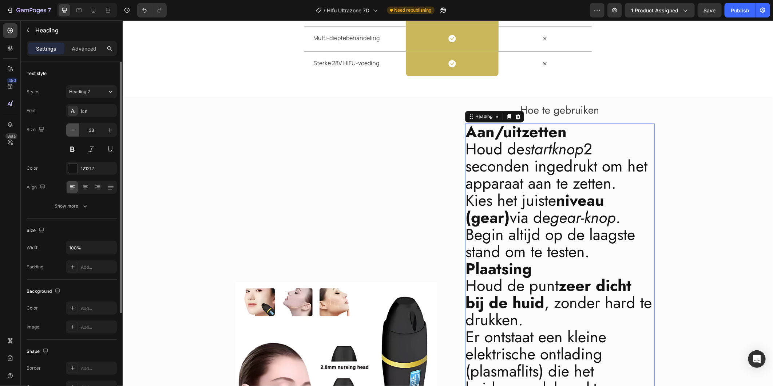
click at [71, 134] on button "button" at bounding box center [72, 129] width 13 height 13
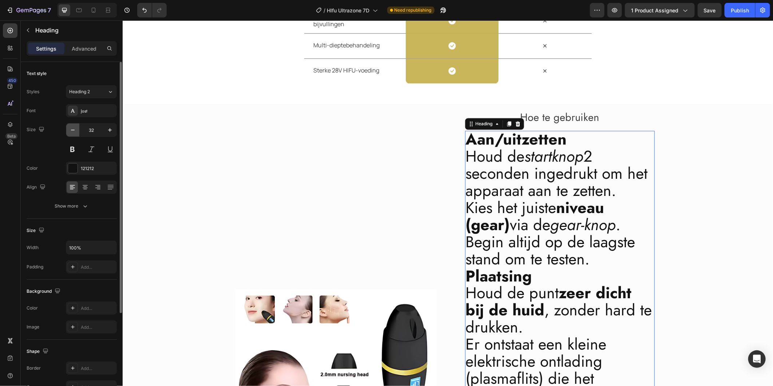
click at [71, 134] on button "button" at bounding box center [72, 129] width 13 height 13
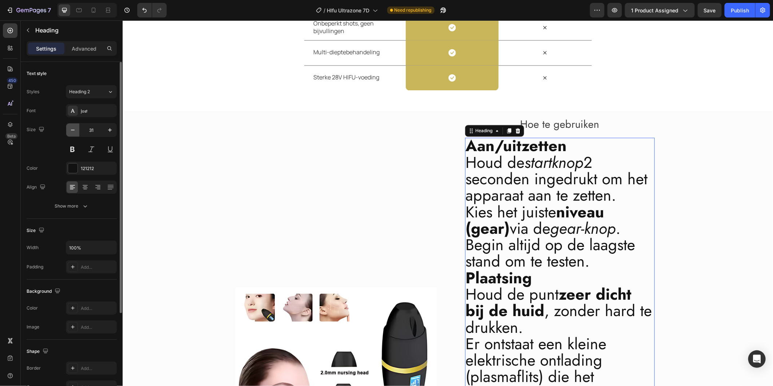
click at [71, 134] on button "button" at bounding box center [72, 129] width 13 height 13
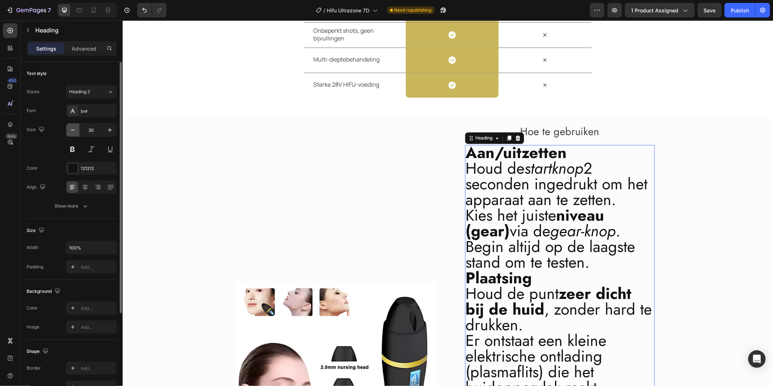
click at [71, 134] on button "button" at bounding box center [72, 129] width 13 height 13
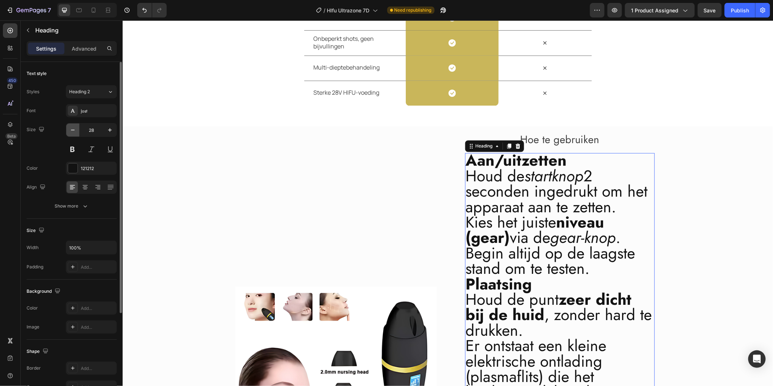
click at [71, 134] on button "button" at bounding box center [72, 129] width 13 height 13
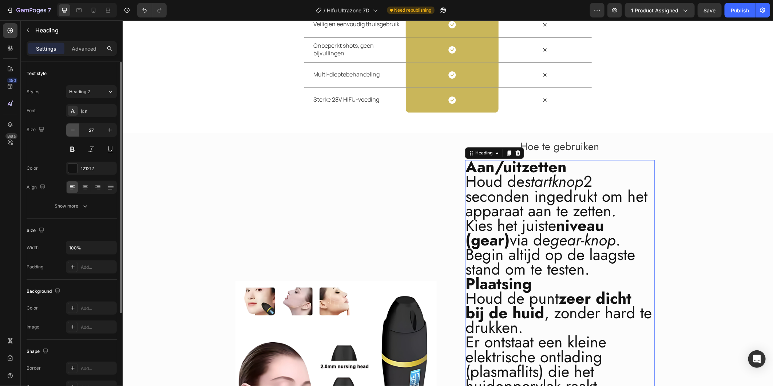
click at [71, 134] on button "button" at bounding box center [72, 129] width 13 height 13
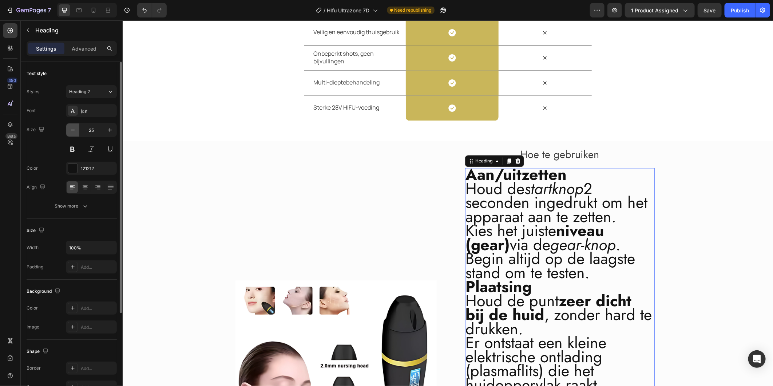
click at [71, 134] on button "button" at bounding box center [72, 129] width 13 height 13
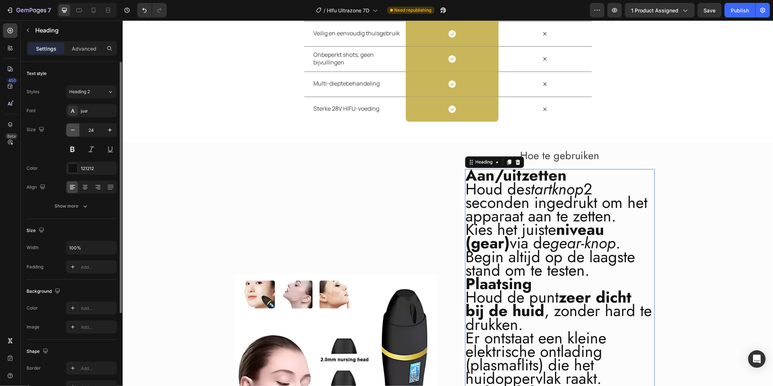
click at [71, 134] on button "button" at bounding box center [72, 129] width 13 height 13
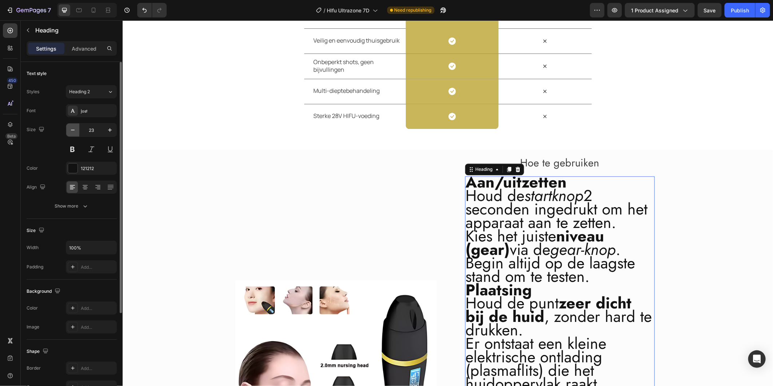
click at [70, 134] on button "button" at bounding box center [72, 129] width 13 height 13
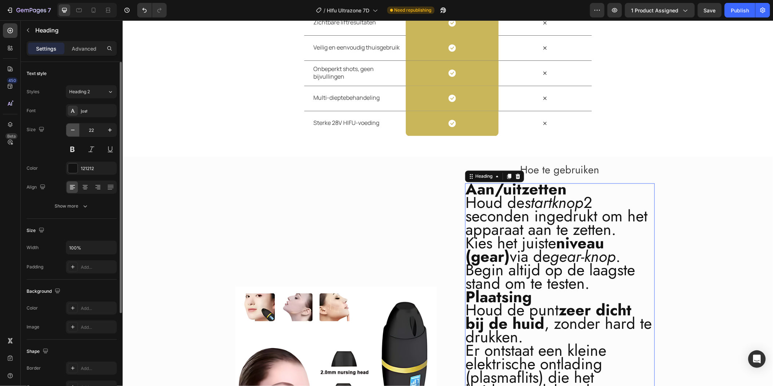
click at [70, 134] on button "button" at bounding box center [72, 129] width 13 height 13
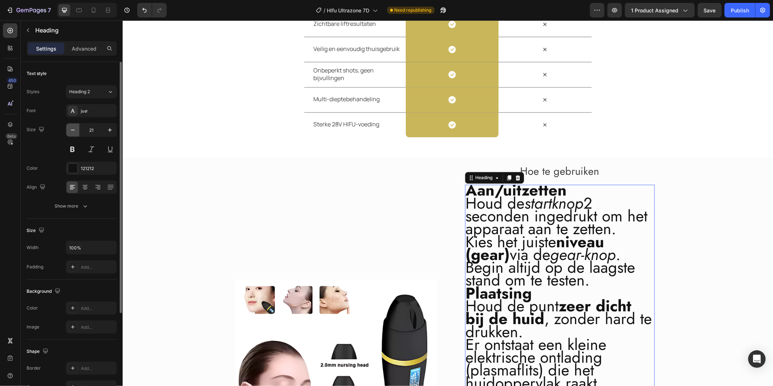
click at [70, 134] on button "button" at bounding box center [72, 129] width 13 height 13
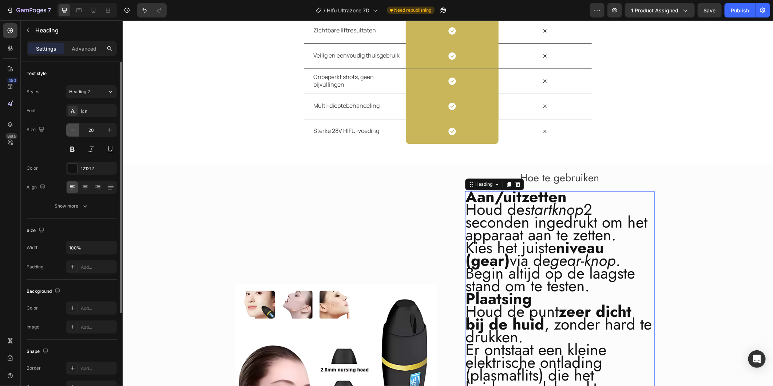
click at [70, 134] on button "button" at bounding box center [72, 129] width 13 height 13
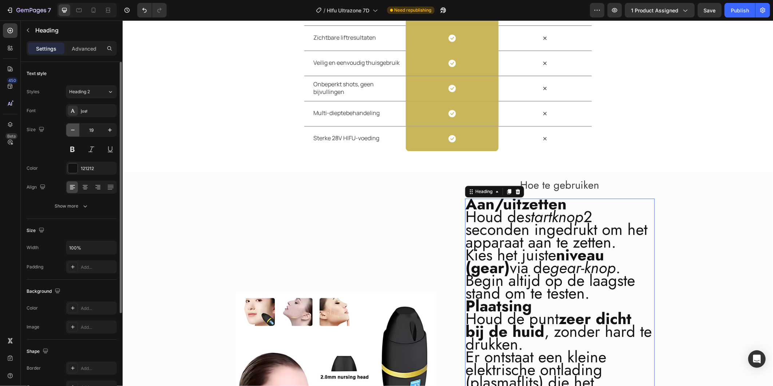
click at [70, 134] on button "button" at bounding box center [72, 129] width 13 height 13
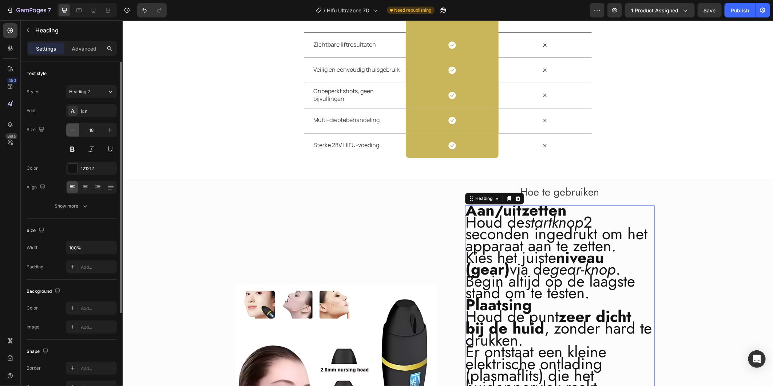
click at [70, 134] on button "button" at bounding box center [72, 129] width 13 height 13
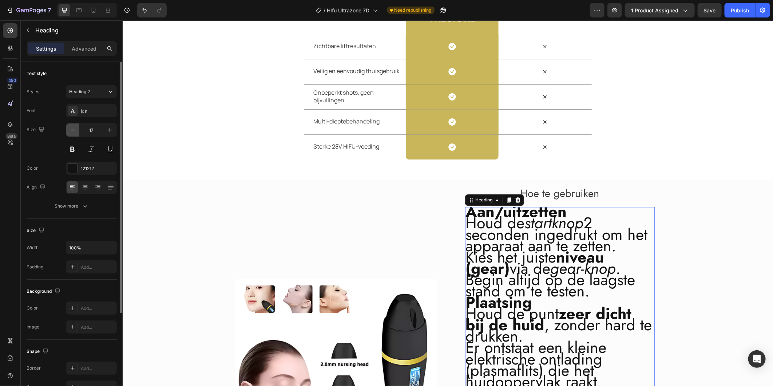
click at [70, 134] on button "button" at bounding box center [72, 129] width 13 height 13
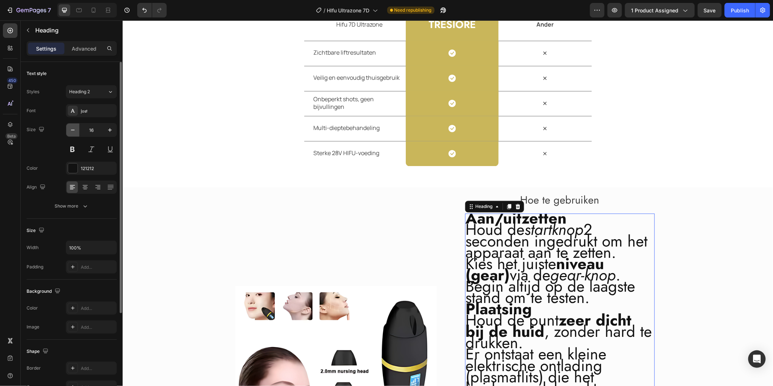
click at [70, 134] on button "button" at bounding box center [72, 129] width 13 height 13
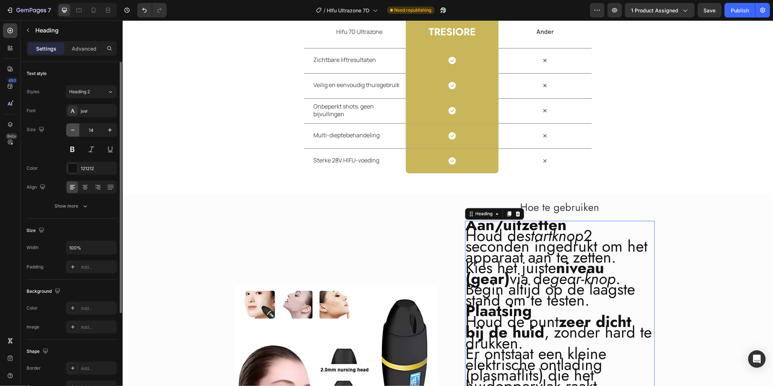
click at [70, 134] on button "button" at bounding box center [72, 129] width 13 height 13
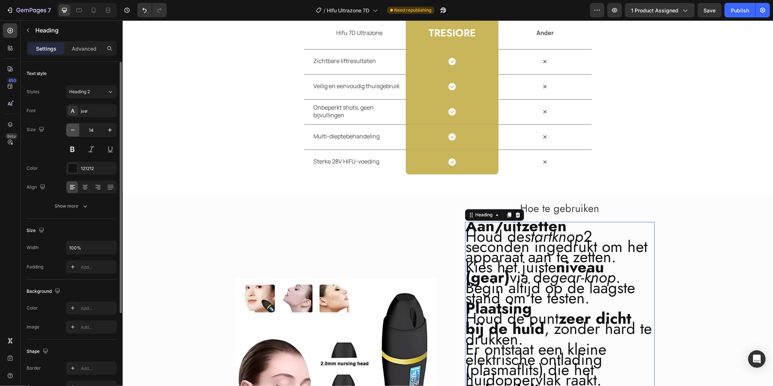
type input "13"
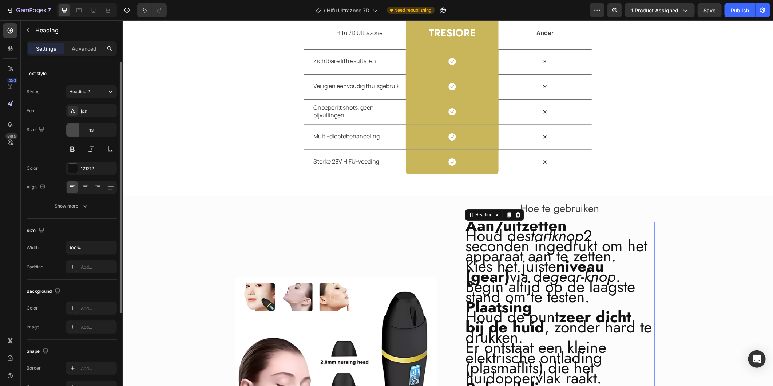
scroll to position [866, 0]
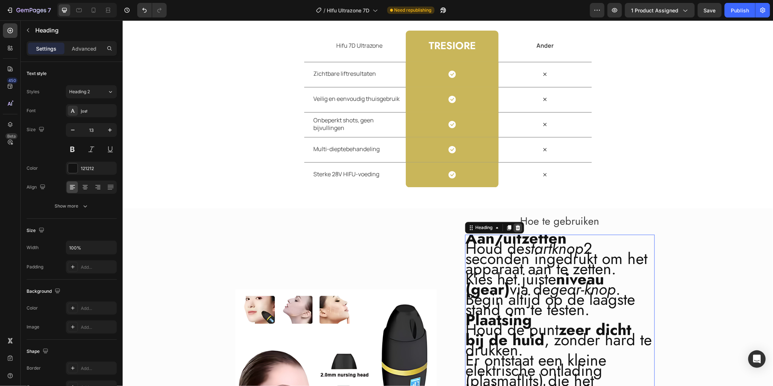
click at [515, 228] on icon at bounding box center [517, 227] width 5 height 5
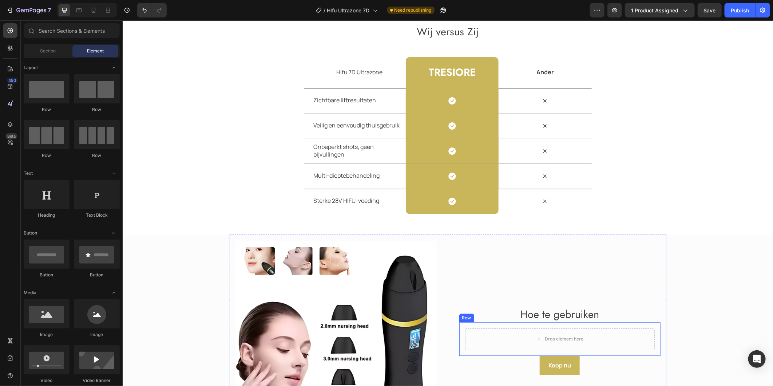
scroll to position [883, 0]
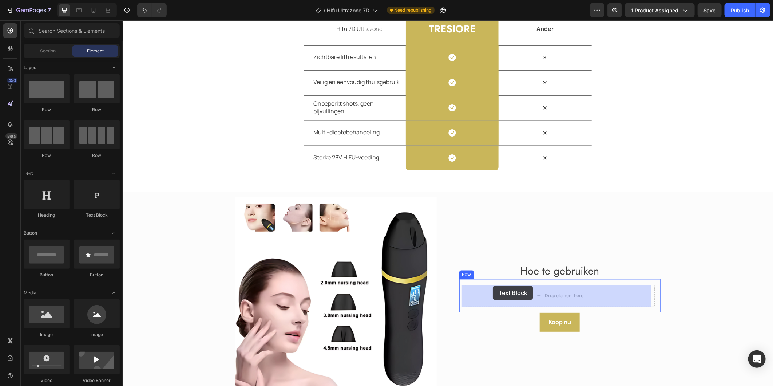
drag, startPoint x: 229, startPoint y: 214, endPoint x: 492, endPoint y: 285, distance: 272.5
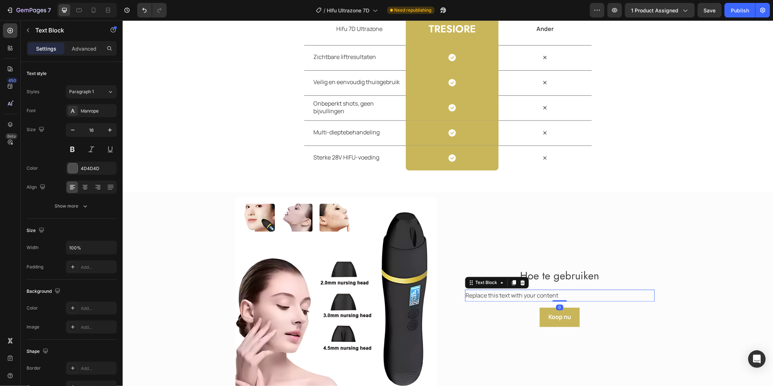
click at [572, 297] on div "Replace this text with your content" at bounding box center [560, 295] width 190 height 12
drag, startPoint x: 561, startPoint y: 295, endPoint x: 456, endPoint y: 291, distance: 105.9
click at [459, 291] on div "Replace this text with your content Text Block 0 Row" at bounding box center [559, 295] width 201 height 24
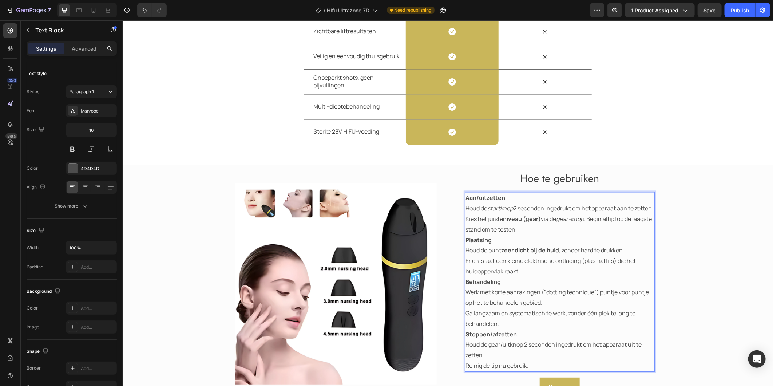
scroll to position [910, 0]
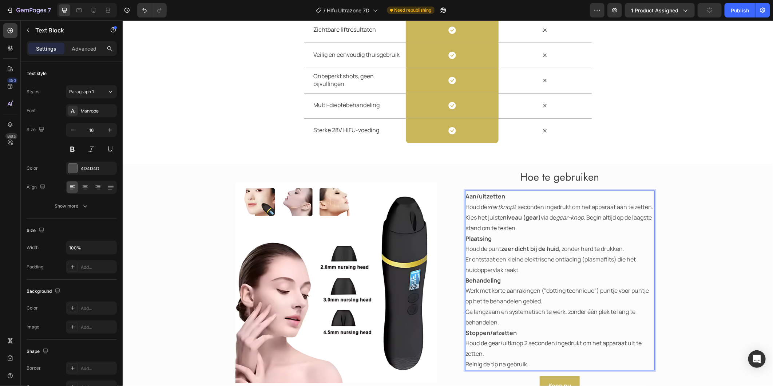
click at [512, 197] on p "Aan/uitzetten" at bounding box center [559, 196] width 188 height 11
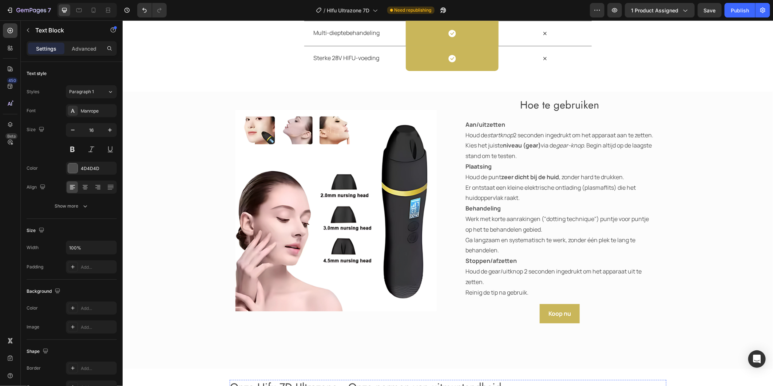
scroll to position [981, 0]
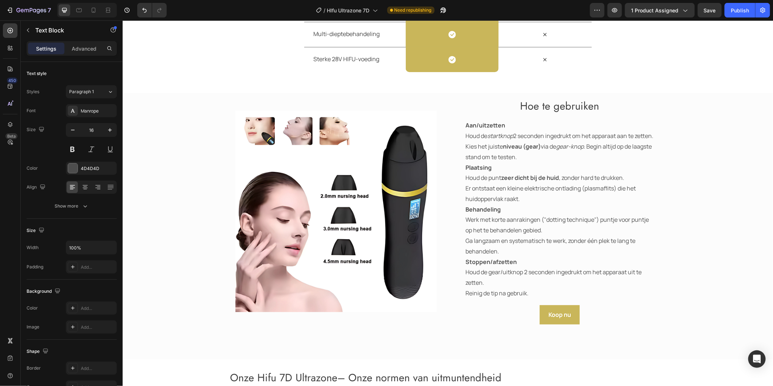
click at [532, 298] on p "Reinig de tip na gebruik." at bounding box center [559, 292] width 188 height 11
click at [95, 10] on icon at bounding box center [93, 10] width 7 height 7
type input "14"
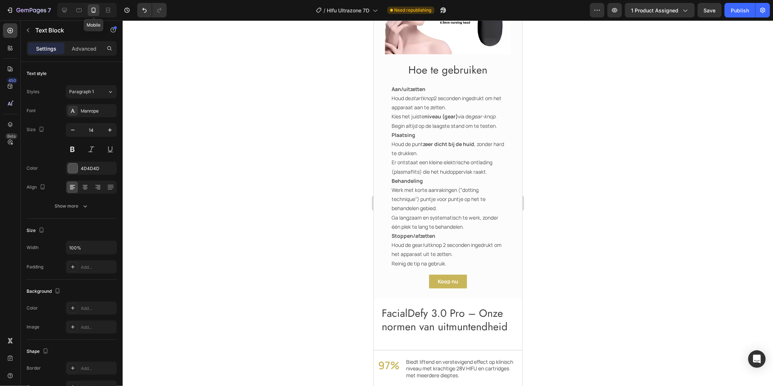
scroll to position [1173, 0]
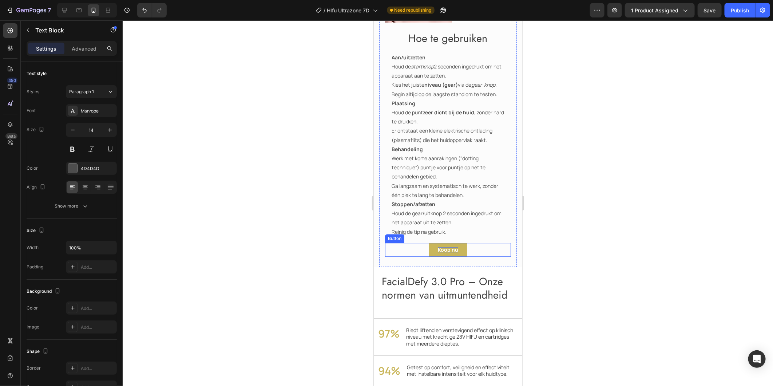
click at [437, 250] on strong "Koop nu" at bounding box center [447, 249] width 20 height 7
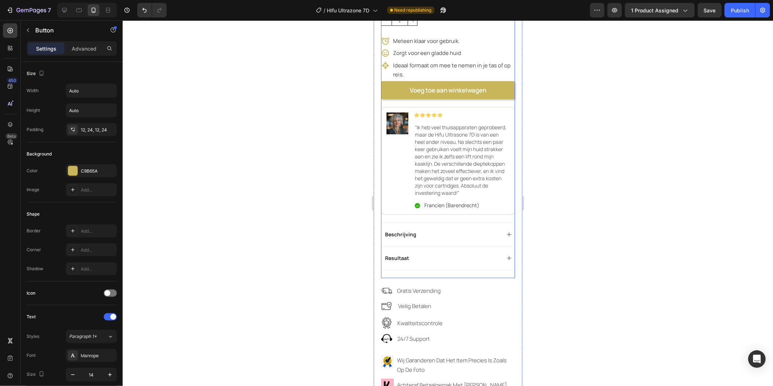
scroll to position [283, 0]
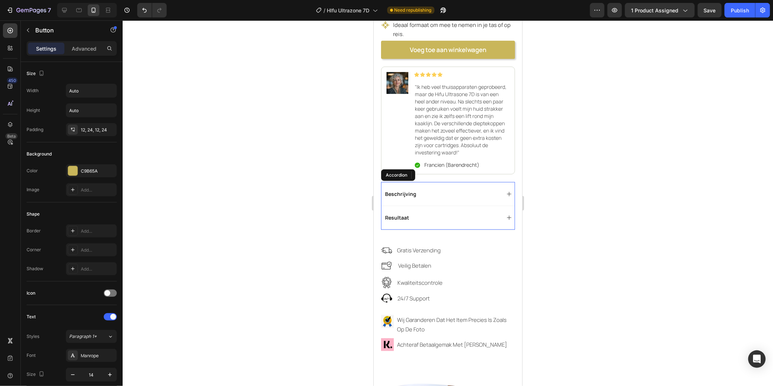
click at [444, 222] on div "Resultaat" at bounding box center [441, 217] width 116 height 9
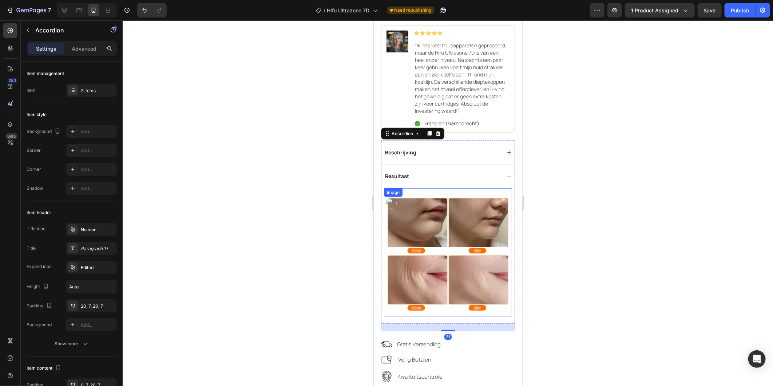
scroll to position [364, 0]
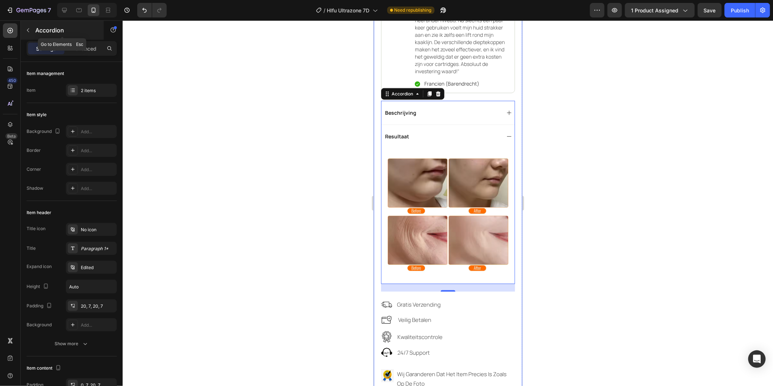
click at [30, 31] on icon "button" at bounding box center [28, 30] width 6 height 6
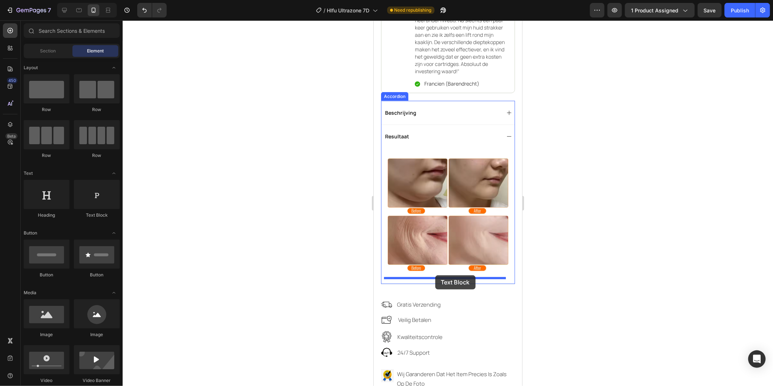
drag, startPoint x: 459, startPoint y: 222, endPoint x: 435, endPoint y: 275, distance: 57.8
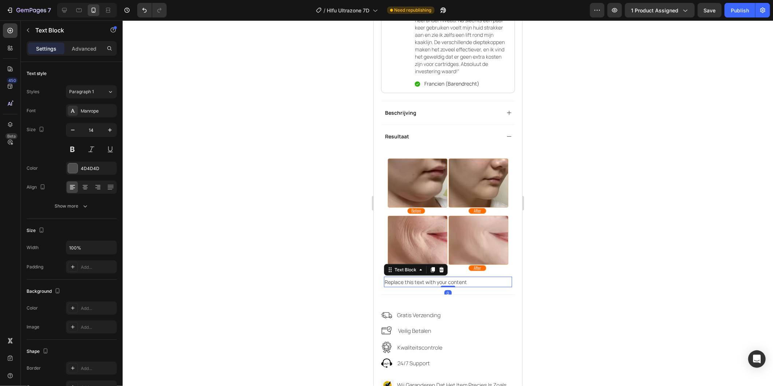
click at [469, 281] on div "Replace this text with your content" at bounding box center [447, 281] width 128 height 11
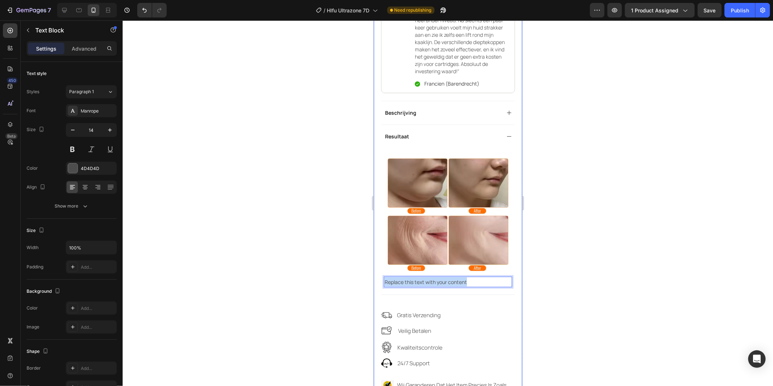
drag, startPoint x: 469, startPoint y: 282, endPoint x: 401, endPoint y: 277, distance: 68.3
click at [382, 287] on div "Image Replace this text with your content Text Block 0" at bounding box center [447, 221] width 133 height 146
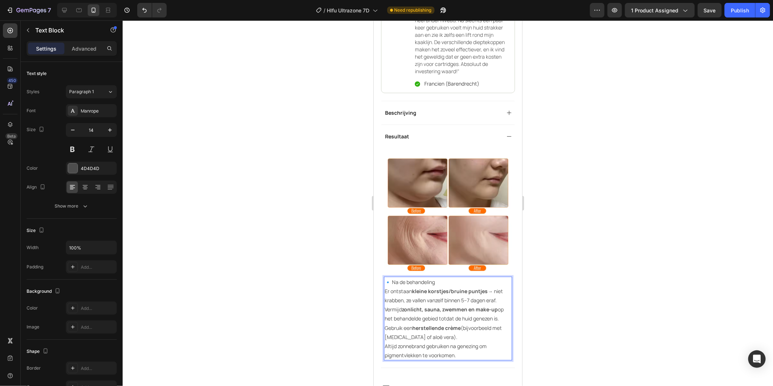
click at [394, 284] on p "🔹 Na de behandeling" at bounding box center [447, 281] width 127 height 9
click at [461, 359] on p "Altijd zonnebrand gebruiken na genezing om pigmentvlekken te voorkomen." at bounding box center [447, 350] width 127 height 18
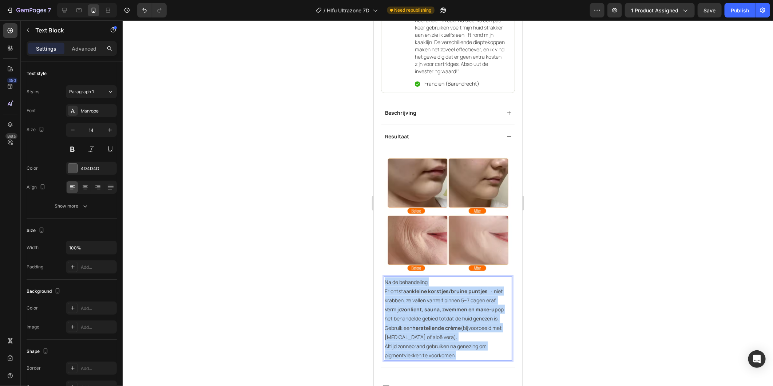
drag, startPoint x: 461, startPoint y: 365, endPoint x: 386, endPoint y: 285, distance: 109.9
click at [386, 285] on div "Na de behandeling Er ontstaan kleine korstjes/bruine puntjes → niet krabben, ze…" at bounding box center [447, 318] width 128 height 84
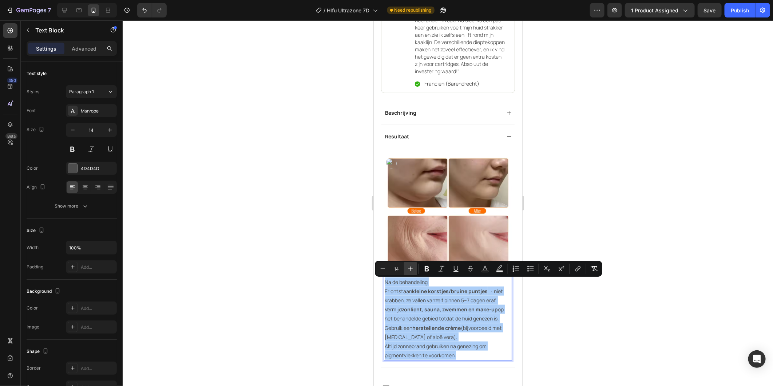
click at [409, 270] on icon "Editor contextual toolbar" at bounding box center [410, 268] width 7 height 7
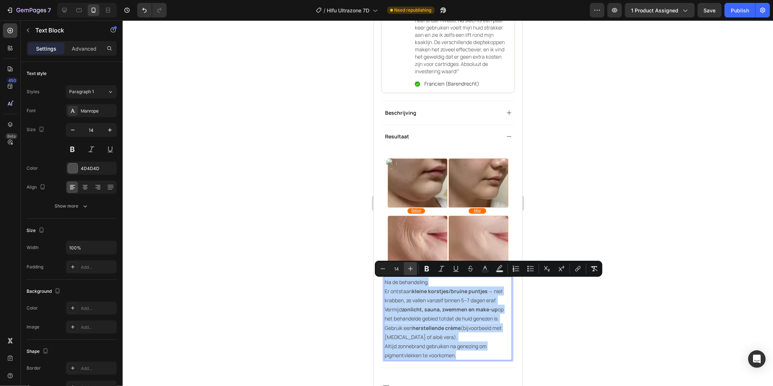
type input "15"
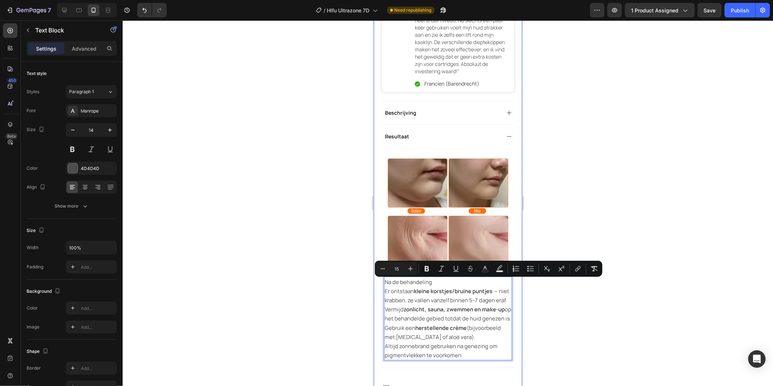
click at [576, 299] on div at bounding box center [448, 202] width 650 height 365
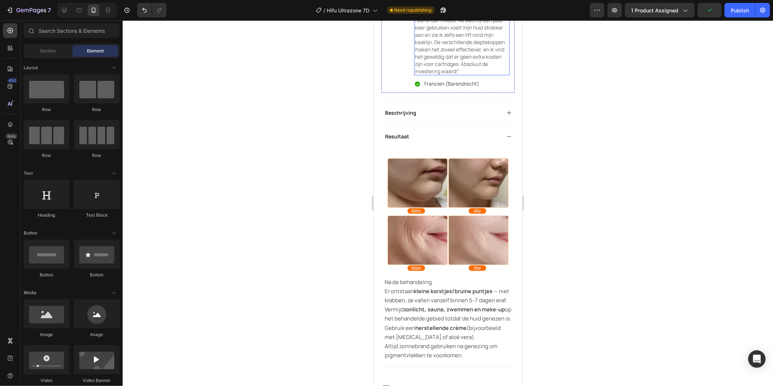
click at [461, 58] on span ""Ik heb veel thuisapparaten geprobeerd, maar de Hifu Ultrasone 7D is van een he…" at bounding box center [460, 38] width 92 height 72
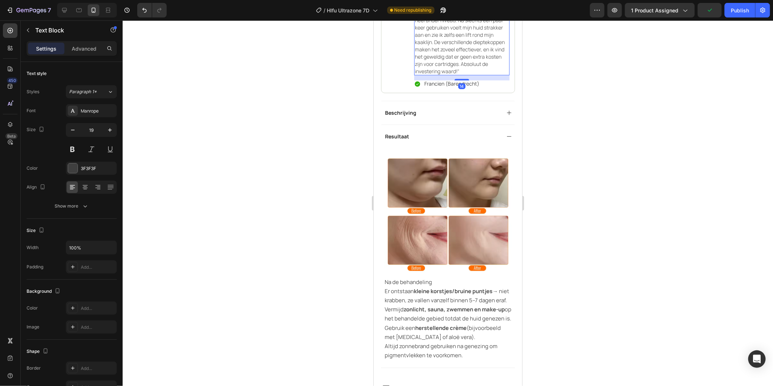
click at [460, 74] on p ""Ik heb veel thuisapparaten geprobeerd, maar de Hifu Ultrasone 7D is van een he…" at bounding box center [461, 37] width 94 height 73
drag, startPoint x: 445, startPoint y: 73, endPoint x: 432, endPoint y: 66, distance: 14.4
click at [432, 66] on p ""Ik heb veel thuisapparaten geprobeerd, maar de Hifu Ultrasone 7D is van een he…" at bounding box center [461, 37] width 94 height 73
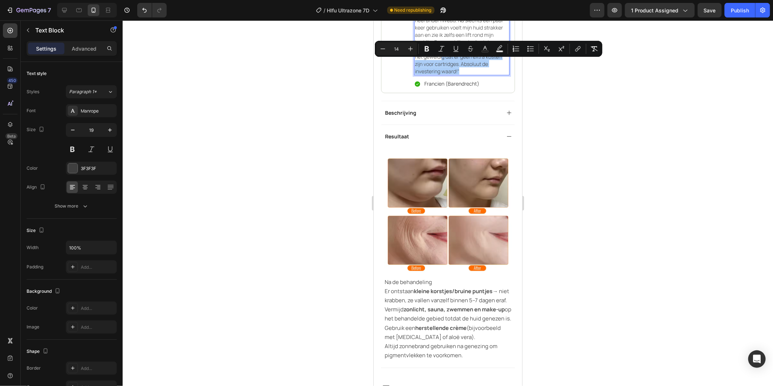
click at [588, 155] on div at bounding box center [448, 202] width 650 height 365
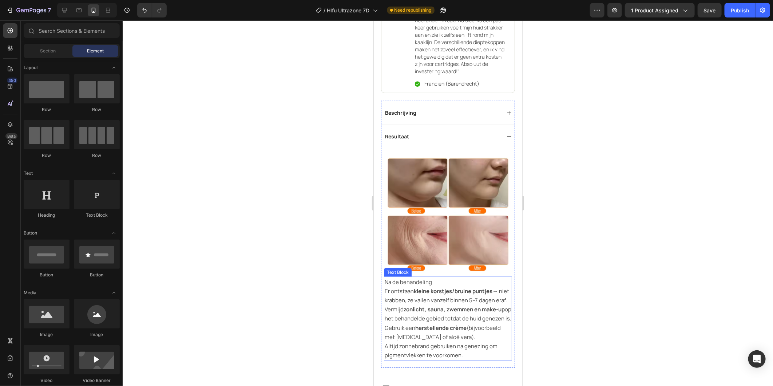
scroll to position [445, 0]
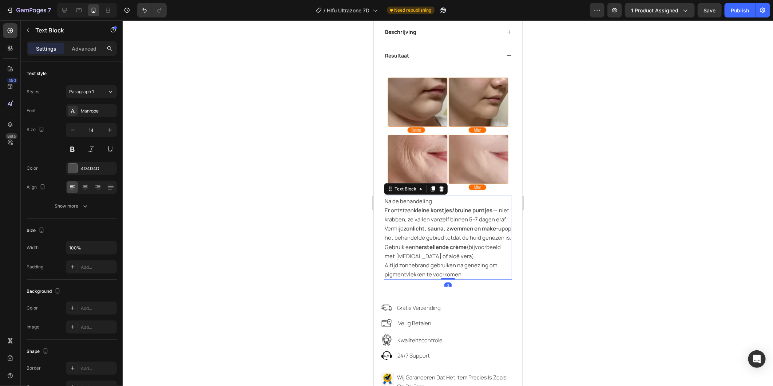
click at [471, 278] on p "Altijd zonnebrand gebruiken na genezing om pigmentvlekken te voorkomen." at bounding box center [447, 269] width 127 height 18
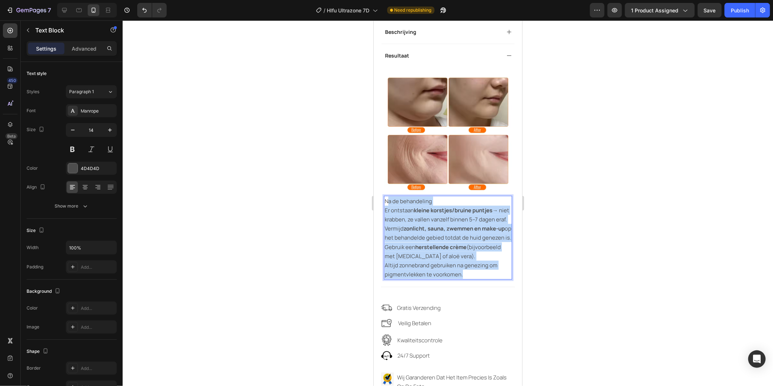
drag, startPoint x: 469, startPoint y: 298, endPoint x: 387, endPoint y: 204, distance: 124.4
click at [387, 204] on div "Na de behandeling Er ontstaan kleine korstjes/bruine puntjes → niet krabben, ze…" at bounding box center [447, 237] width 128 height 84
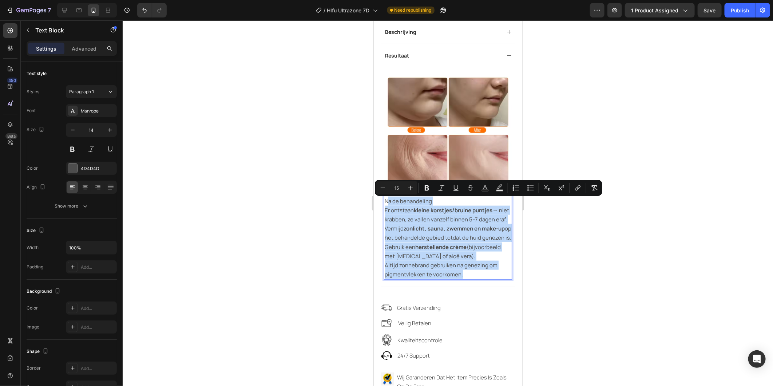
click at [477, 278] on p "Altijd zonnebrand gebruiken na genezing om pigmentvlekken te voorkomen." at bounding box center [447, 269] width 127 height 18
click at [469, 278] on p "Altijd zonnebrand gebruiken na genezing om pigmentvlekken te voorkomen." at bounding box center [447, 269] width 127 height 18
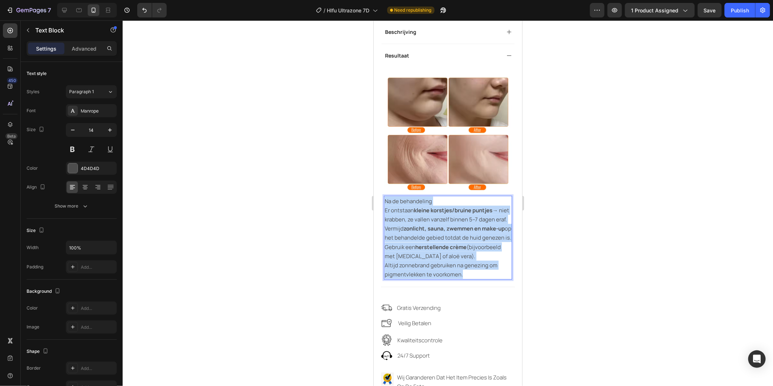
drag, startPoint x: 469, startPoint y: 297, endPoint x: 385, endPoint y: 203, distance: 126.0
click at [385, 203] on div "Na de behandeling Er ontstaan kleine korstjes/bruine puntjes → niet krabben, ze…" at bounding box center [447, 237] width 128 height 84
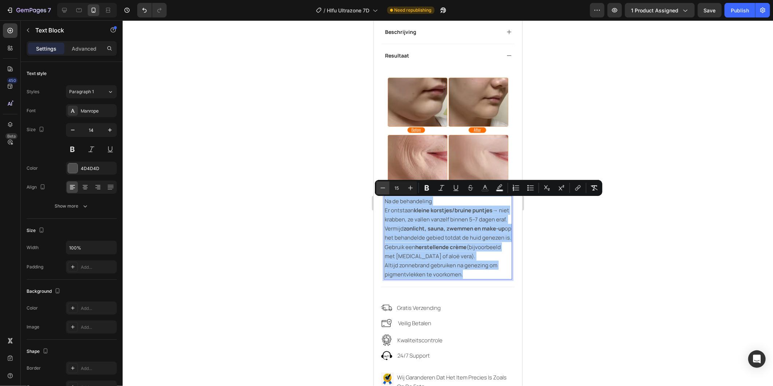
click at [383, 189] on icon "Editor contextual toolbar" at bounding box center [382, 187] width 7 height 7
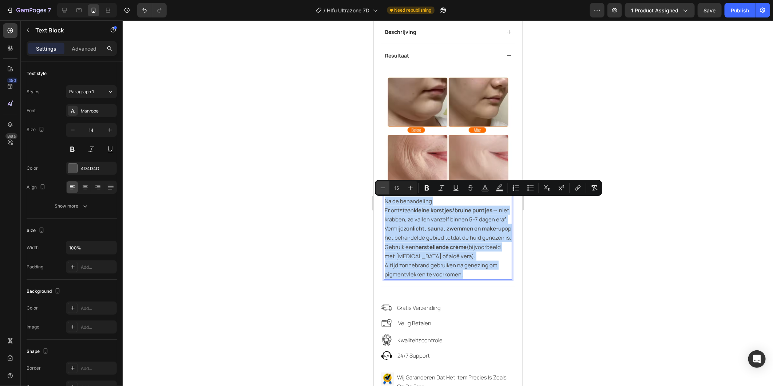
type input "14"
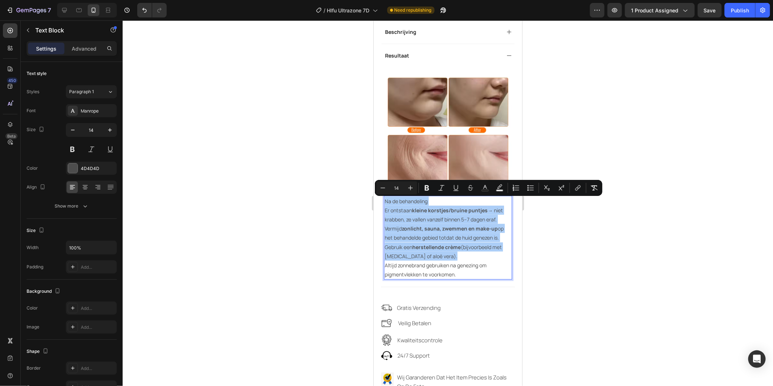
click at [569, 267] on div at bounding box center [448, 202] width 650 height 365
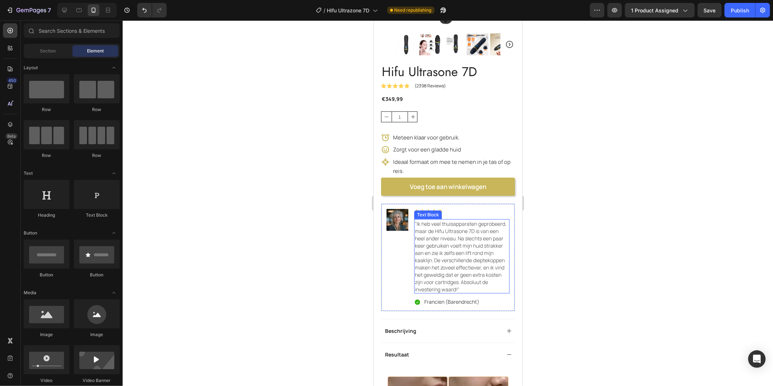
scroll to position [121, 0]
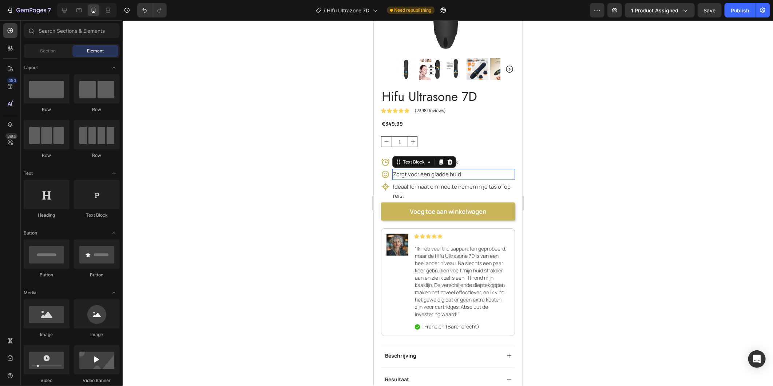
click at [441, 171] on span "Zorgt voor een gladde huid" at bounding box center [427, 174] width 68 height 8
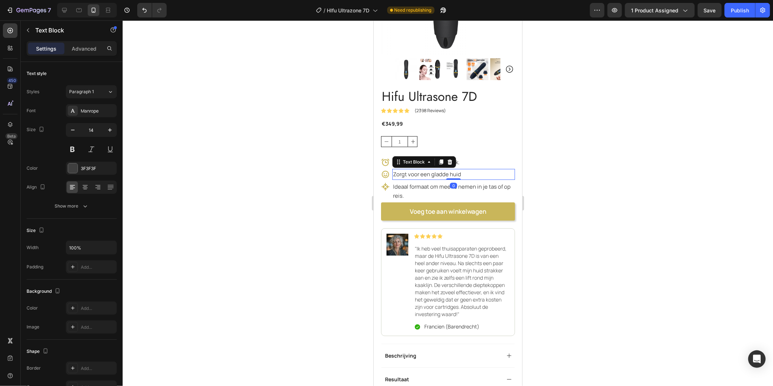
click at [459, 170] on p "Zorgt voor een gladde huid" at bounding box center [453, 173] width 121 height 9
drag, startPoint x: 438, startPoint y: 172, endPoint x: 433, endPoint y: 172, distance: 5.1
click at [433, 172] on p "Zorgt voor een gladde huid" at bounding box center [453, 173] width 121 height 9
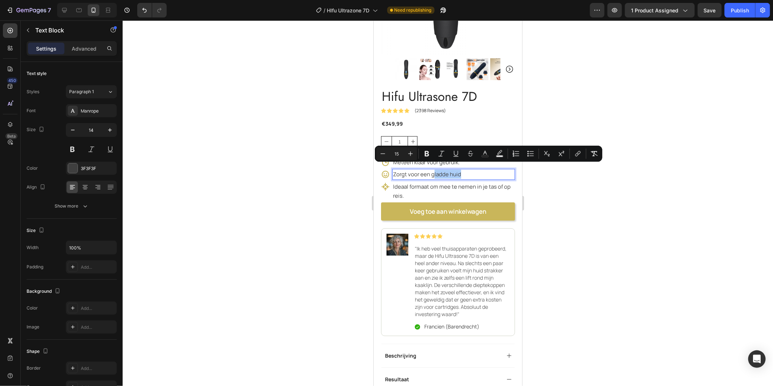
click at [548, 239] on div at bounding box center [448, 202] width 650 height 365
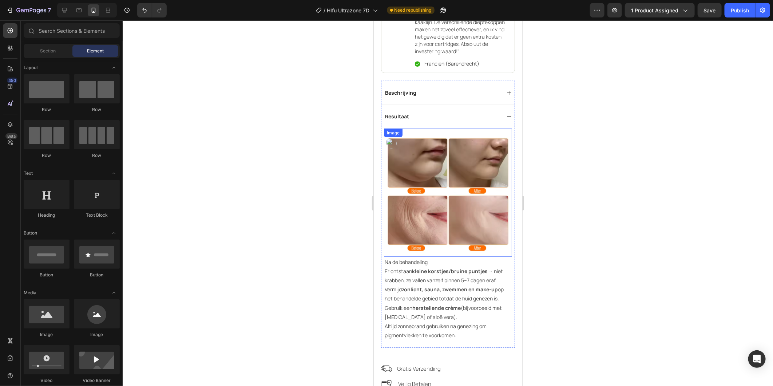
scroll to position [404, 0]
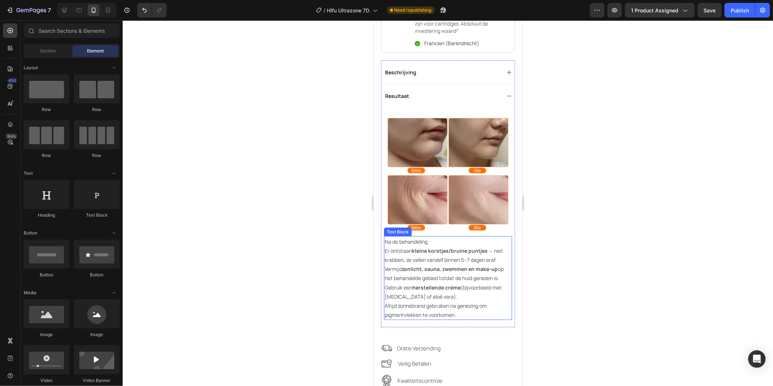
click at [455, 317] on span "Altijd zonnebrand gebruiken na genezing om pigmentvlekken te voorkomen." at bounding box center [435, 310] width 102 height 16
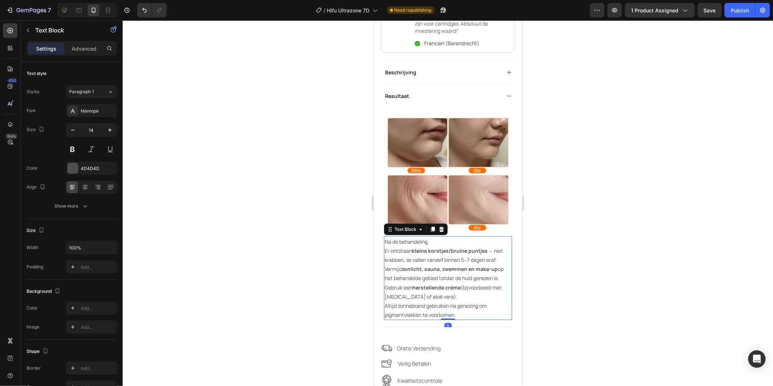
drag, startPoint x: 460, startPoint y: 321, endPoint x: 461, endPoint y: 325, distance: 3.7
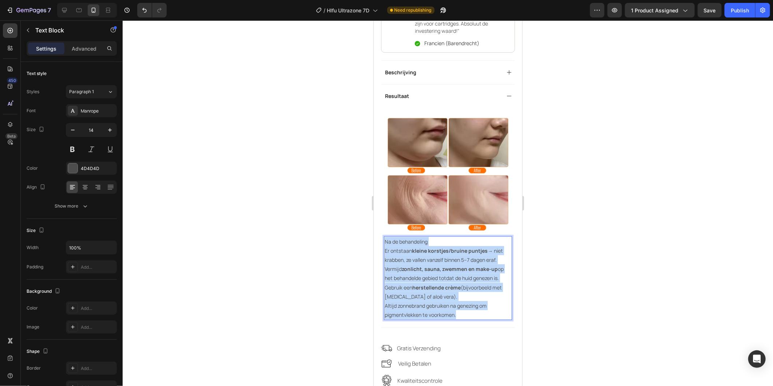
drag, startPoint x: 461, startPoint y: 325, endPoint x: 385, endPoint y: 241, distance: 112.8
click at [385, 241] on div "Na de behandeling Er ontstaan kleine korstjes/bruine puntjes → niet krabben, ze…" at bounding box center [447, 278] width 128 height 84
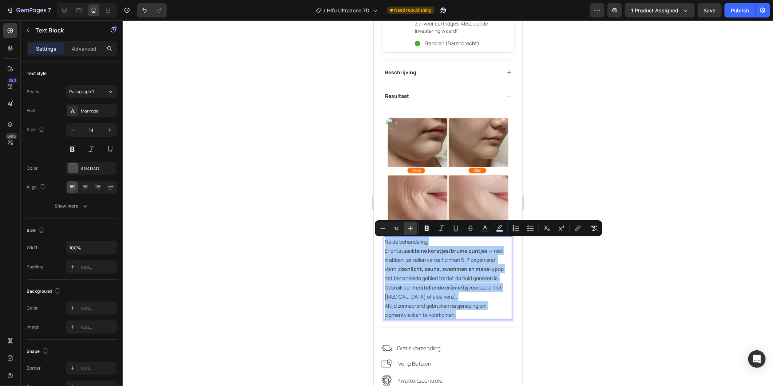
click at [410, 227] on icon "Editor contextual toolbar" at bounding box center [410, 228] width 5 height 5
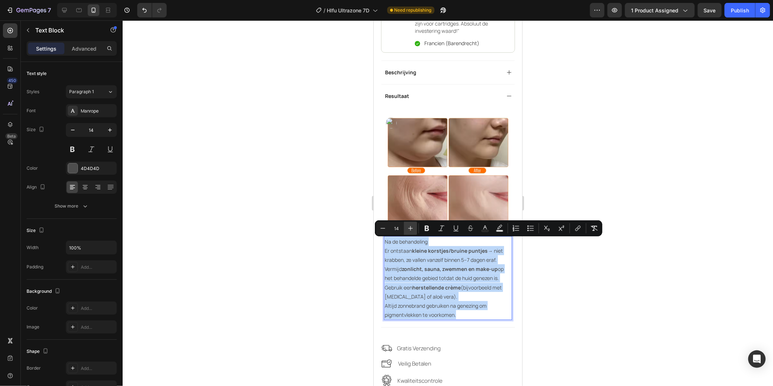
type input "15"
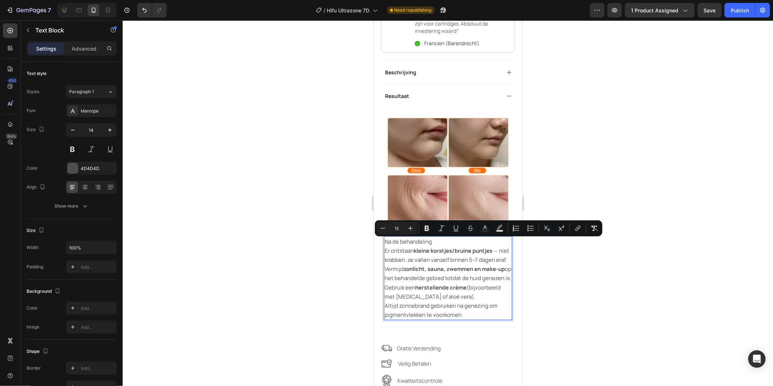
click at [550, 297] on div at bounding box center [448, 202] width 650 height 365
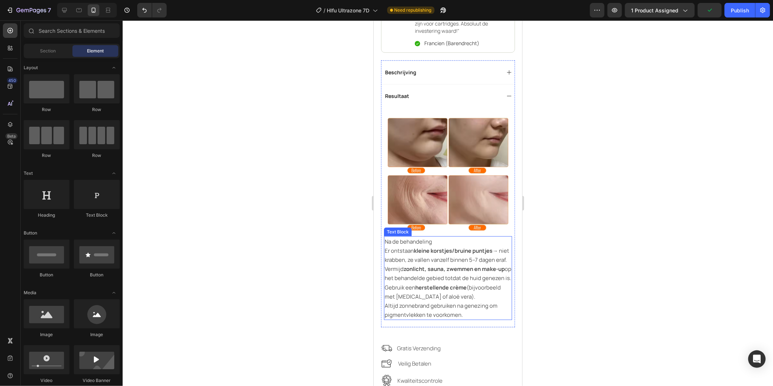
click at [385, 244] on span "Na de behandeling" at bounding box center [407, 241] width 47 height 8
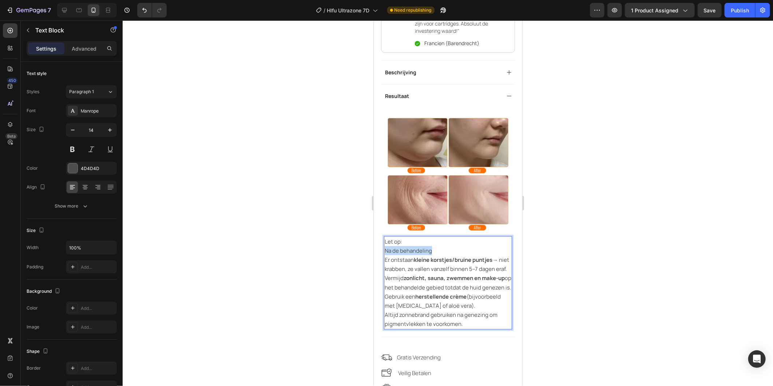
drag, startPoint x: 432, startPoint y: 252, endPoint x: 386, endPoint y: 253, distance: 46.2
click at [386, 253] on p "Na de behandeling" at bounding box center [447, 250] width 127 height 9
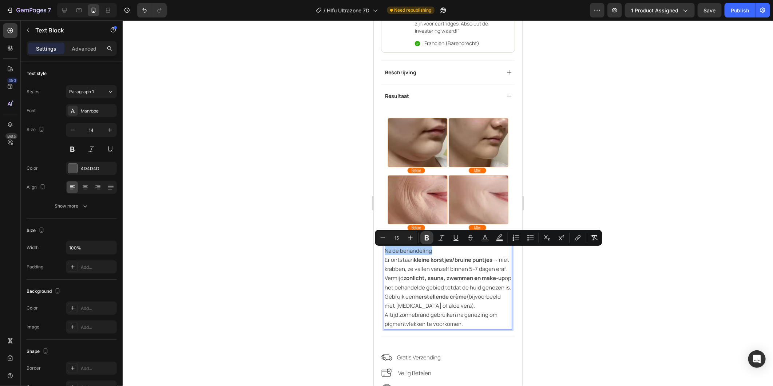
click at [425, 239] on icon "Editor contextual toolbar" at bounding box center [427, 237] width 4 height 5
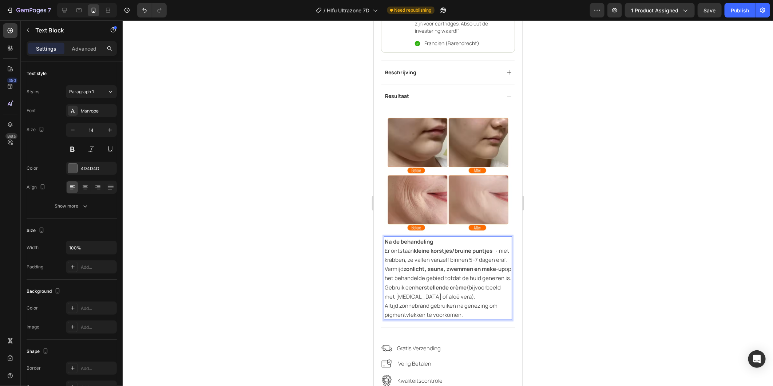
click at [433, 243] on p "Na de behandeling" at bounding box center [447, 241] width 127 height 9
click at [550, 233] on div at bounding box center [448, 202] width 650 height 365
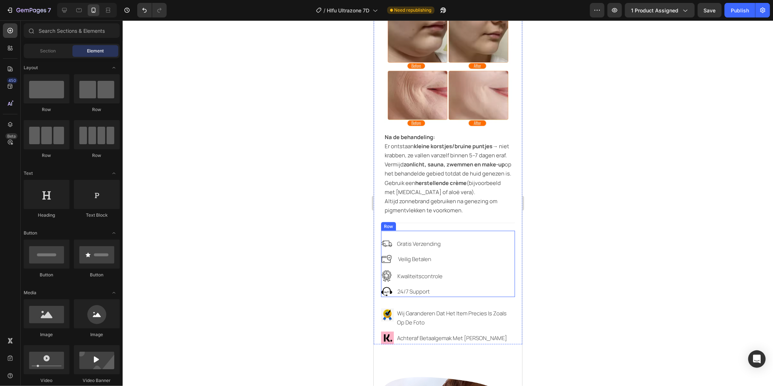
scroll to position [525, 0]
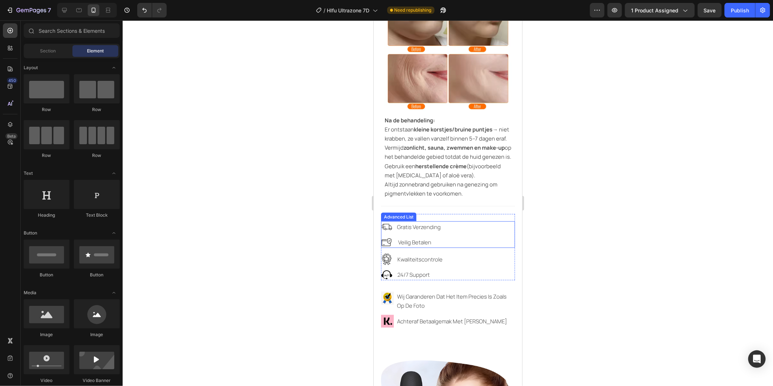
click at [441, 247] on ul "Image gratis verzending Text Block Image veilig betalen Text Block" at bounding box center [413, 234] width 64 height 27
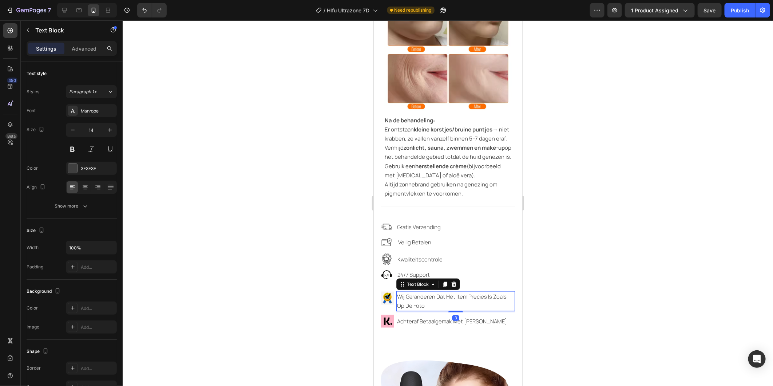
click at [452, 309] on span "wij garanderen dat het item precies is zoals op de foto" at bounding box center [452, 300] width 110 height 17
click at [431, 310] on p "wij garanderen dat het item precies is zoals op de foto" at bounding box center [455, 300] width 117 height 18
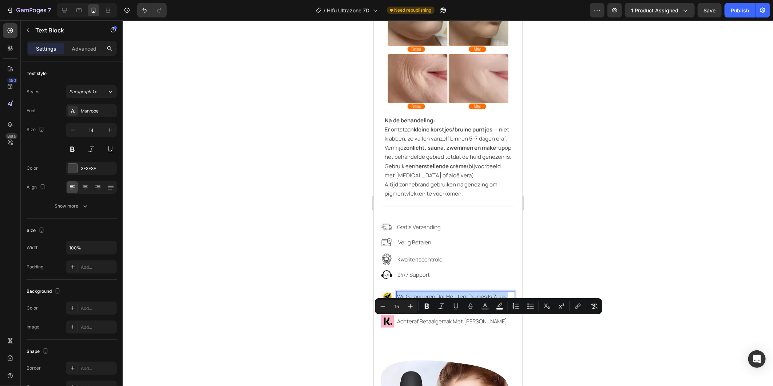
drag, startPoint x: 430, startPoint y: 329, endPoint x: 398, endPoint y: 321, distance: 32.7
click at [398, 310] on p "wij garanderen dat het item precies is zoals op de foto" at bounding box center [455, 300] width 117 height 18
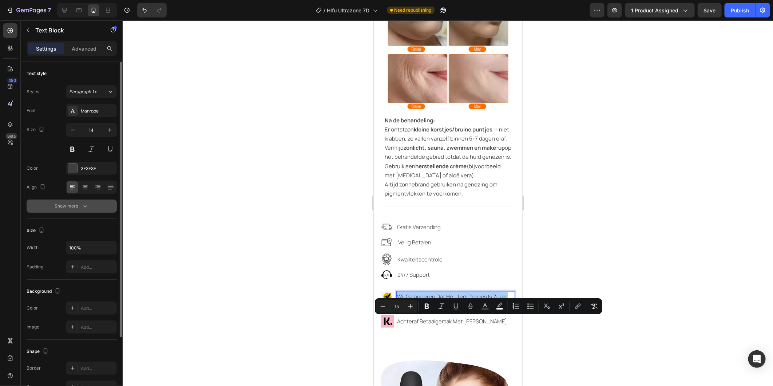
click at [79, 203] on div "Show more" at bounding box center [72, 205] width 34 height 7
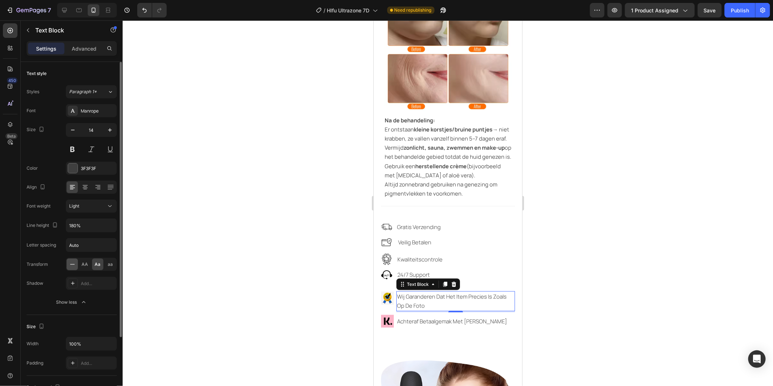
click at [73, 264] on icon at bounding box center [72, 264] width 7 height 7
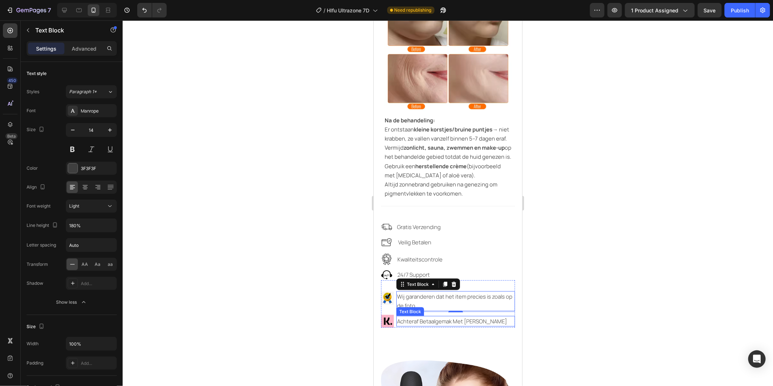
click at [485, 325] on p "achteraf betaalgemak met [PERSON_NAME]" at bounding box center [455, 320] width 117 height 9
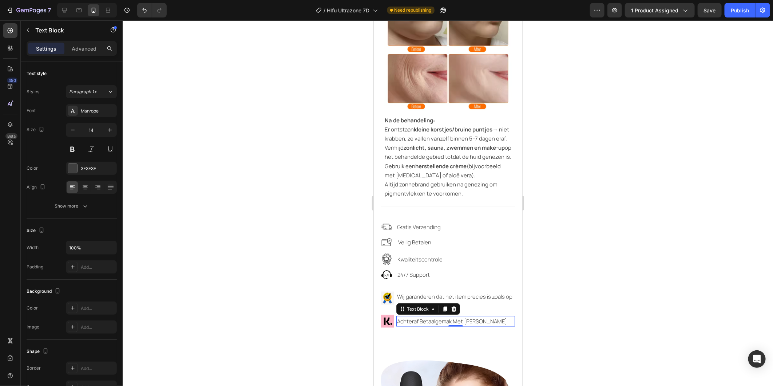
click at [485, 325] on p "achteraf betaalgemak met [PERSON_NAME]" at bounding box center [455, 320] width 117 height 9
drag, startPoint x: 484, startPoint y: 346, endPoint x: 394, endPoint y: 347, distance: 89.5
click at [394, 327] on li "Image achteraf betaalgemak met klarna Text Block 0" at bounding box center [448, 320] width 134 height 13
drag, startPoint x: 479, startPoint y: 343, endPoint x: 397, endPoint y: 346, distance: 82.3
click at [397, 325] on p "achteraf betaalgemak met [PERSON_NAME]" at bounding box center [455, 320] width 117 height 9
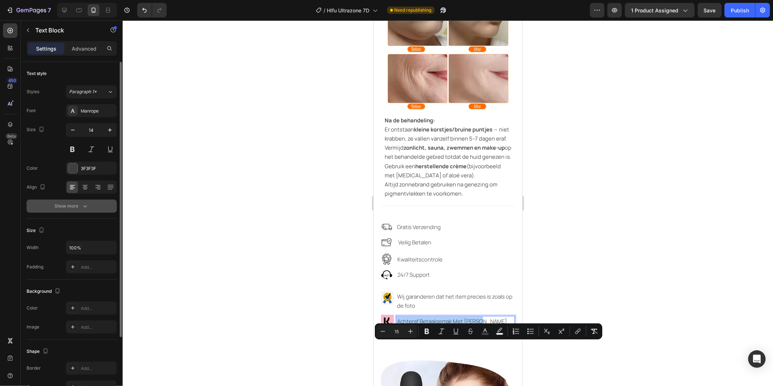
click at [73, 212] on button "Show more" at bounding box center [72, 205] width 90 height 13
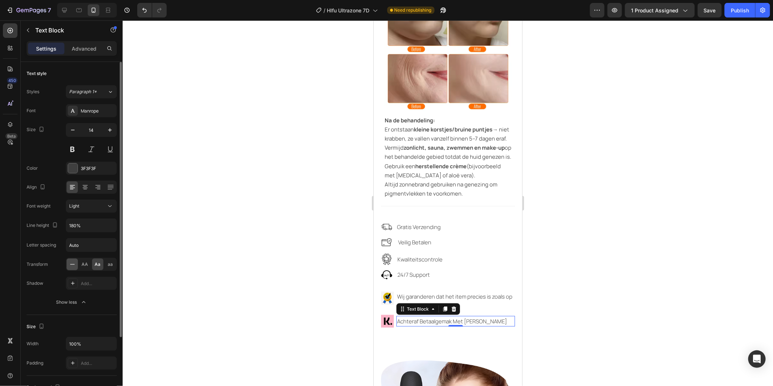
click at [71, 264] on icon at bounding box center [72, 264] width 7 height 7
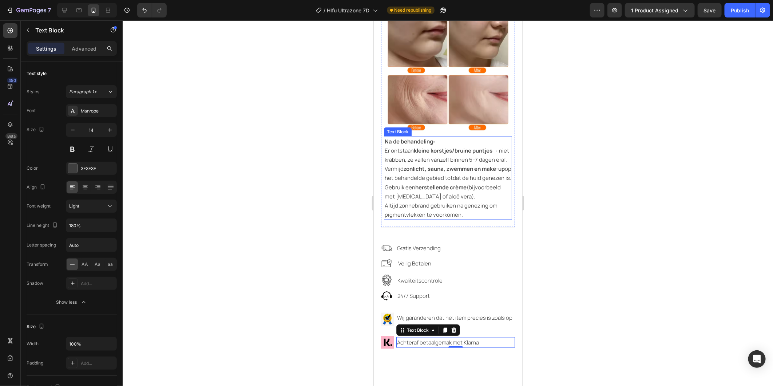
scroll to position [485, 0]
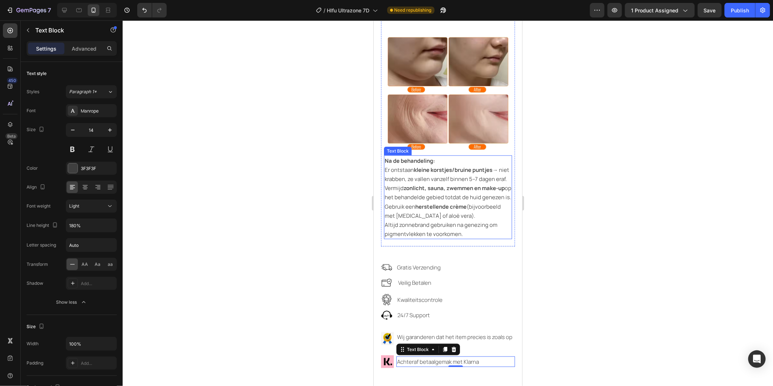
click at [462, 210] on strong "herstellende crème" at bounding box center [440, 206] width 51 height 8
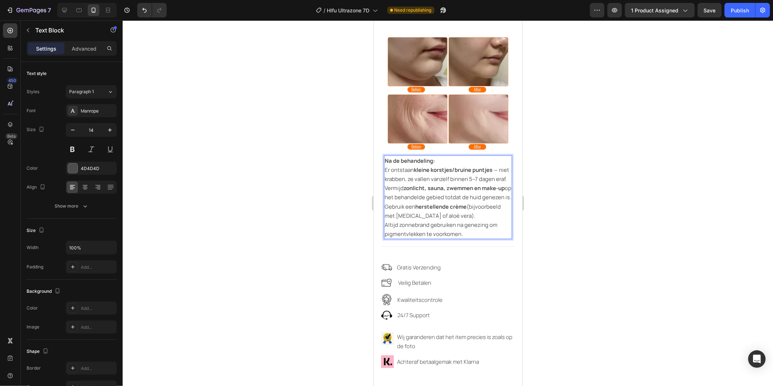
click at [466, 219] on span "Gebruik een herstellende crème (bijvoorbeeld met [MEDICAL_DATA] of aloë vera)." at bounding box center [442, 210] width 116 height 17
drag, startPoint x: 466, startPoint y: 229, endPoint x: 416, endPoint y: 229, distance: 50.6
click at [416, 219] on span "Gebruik een herstellende crème (bijvoorbeeld met [MEDICAL_DATA] of aloë vera)." at bounding box center [442, 210] width 116 height 17
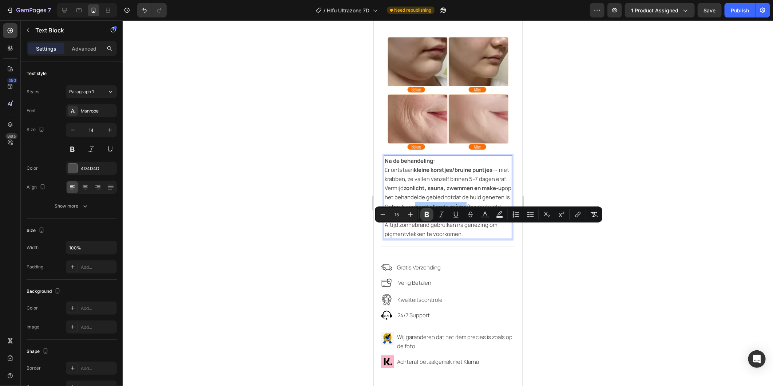
click at [427, 214] on icon "Editor contextual toolbar" at bounding box center [427, 214] width 4 height 5
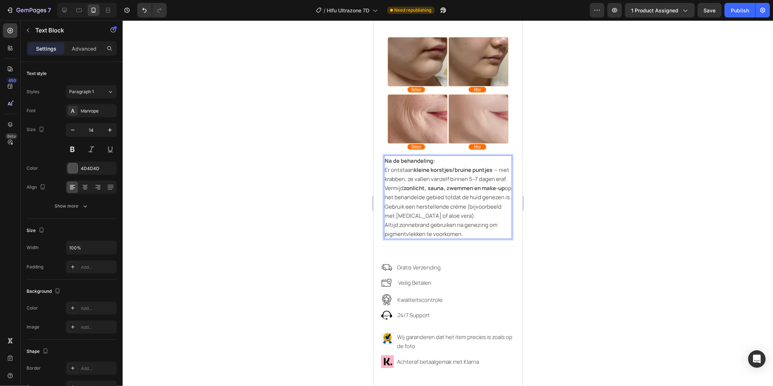
click at [590, 165] on div at bounding box center [448, 202] width 650 height 365
click at [500, 162] on p "Na de behandeling:" at bounding box center [447, 160] width 127 height 9
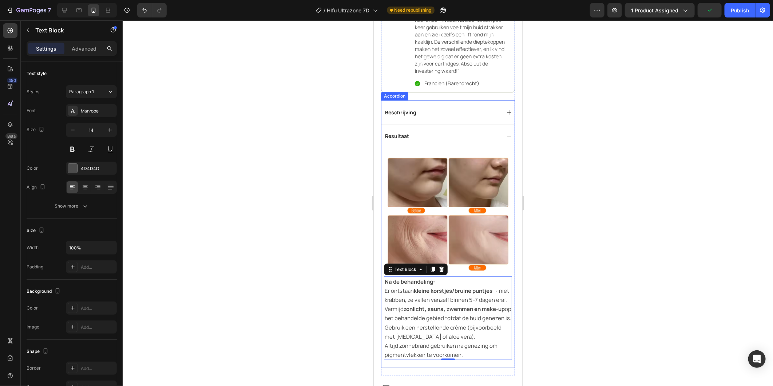
scroll to position [364, 0]
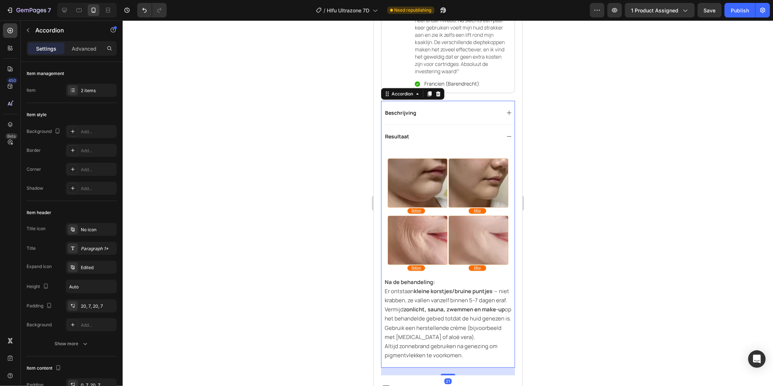
click at [498, 144] on div "Resultaat" at bounding box center [447, 136] width 133 height 24
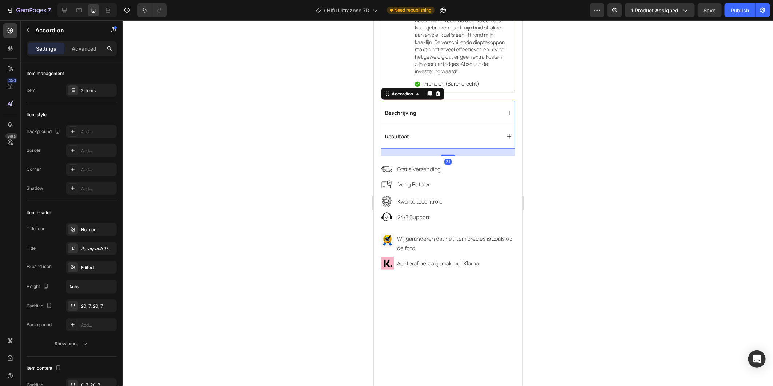
click at [498, 144] on div "Resultaat" at bounding box center [447, 136] width 133 height 24
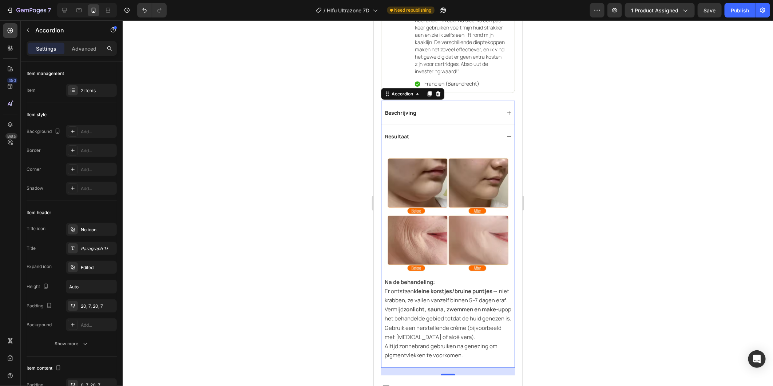
click at [498, 144] on div "Resultaat" at bounding box center [447, 136] width 133 height 24
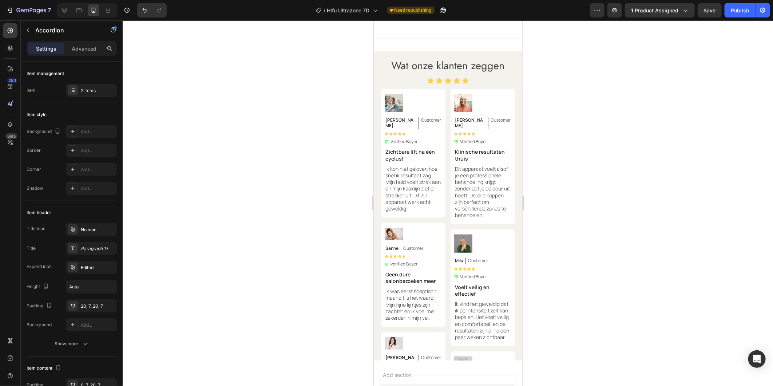
scroll to position [2021, 0]
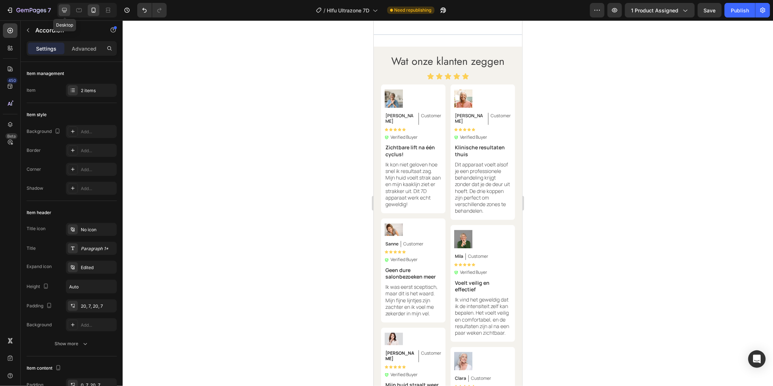
click at [64, 8] on icon at bounding box center [64, 10] width 5 height 5
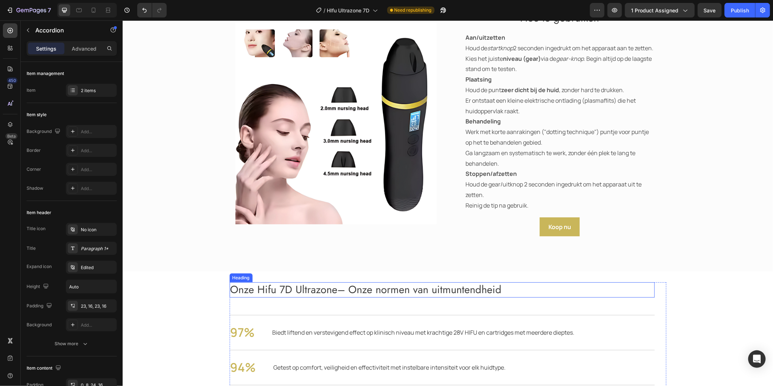
scroll to position [1409, 0]
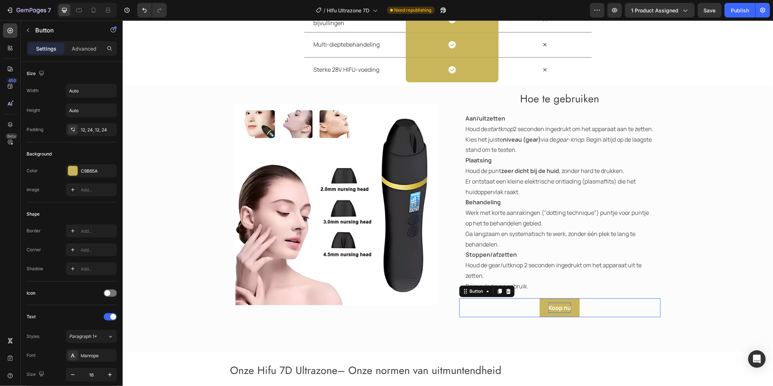
click at [566, 317] on div "Hoe te gebruiken Heading Aan/uitzetten Houd de startknop 2 seconden ingedrukt o…" at bounding box center [559, 204] width 201 height 226
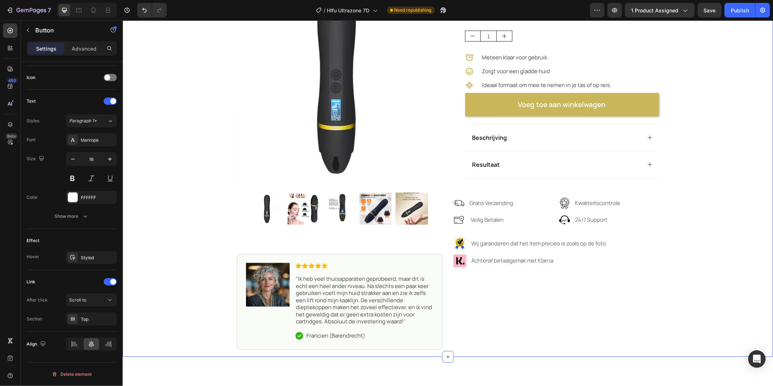
scroll to position [0, 0]
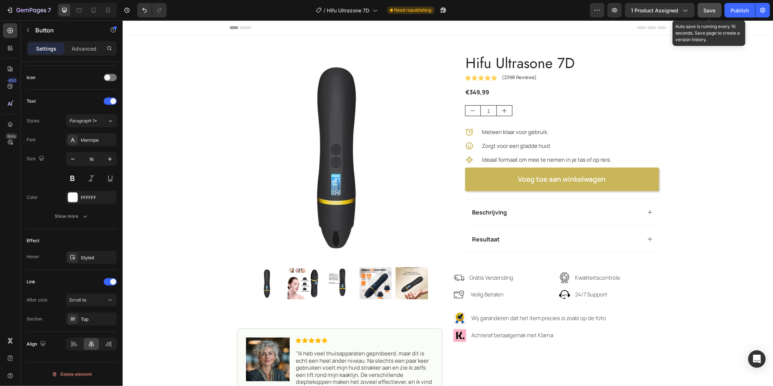
click at [706, 7] on span "Save" at bounding box center [710, 10] width 12 height 6
click at [736, 10] on div "Publish" at bounding box center [740, 11] width 18 height 8
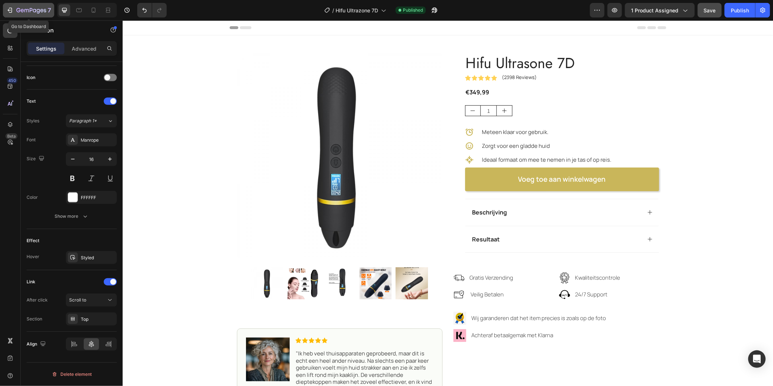
click at [9, 7] on icon "button" at bounding box center [9, 10] width 7 height 7
